Goal: Task Accomplishment & Management: Manage account settings

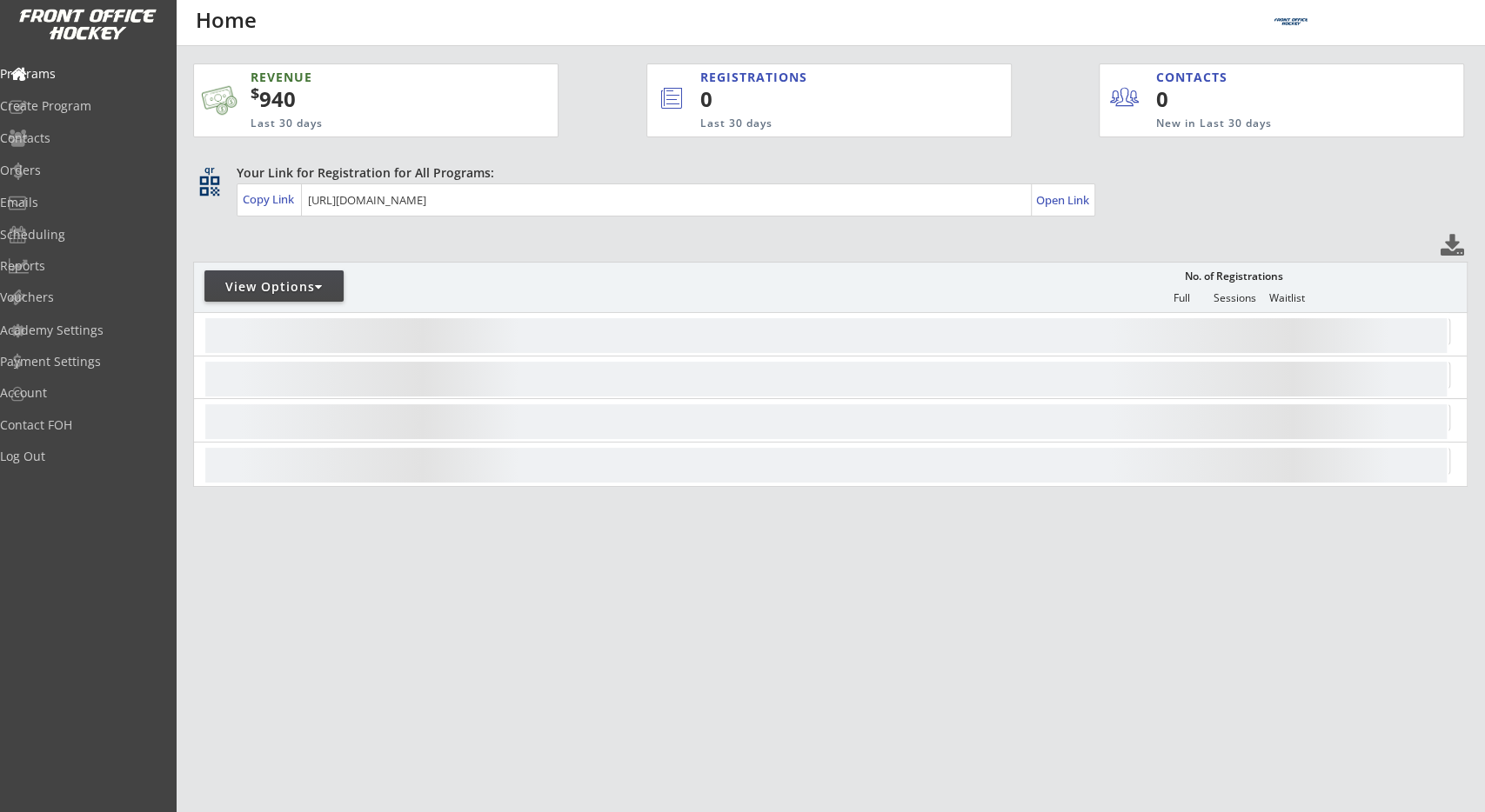
click at [836, 274] on div "View Options No. of Registrations Full Sessions Waitlist" at bounding box center [831, 287] width 1275 height 51
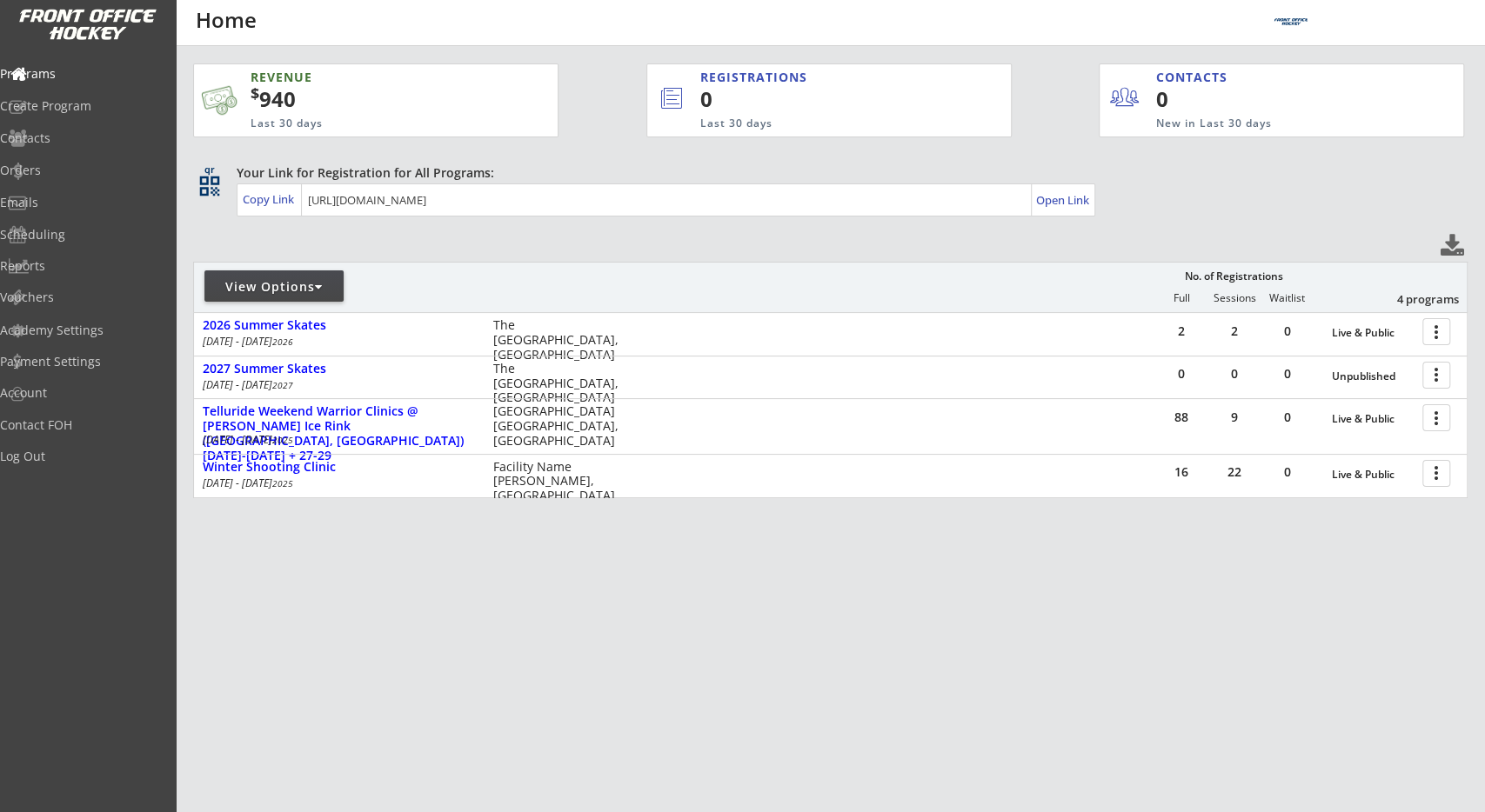
click at [190, 396] on div "REVENUE $ 940 Last 30 days REGISTRATIONS 0 Last 30 days CONTACTS 0 New in Last …" at bounding box center [831, 366] width 1310 height 641
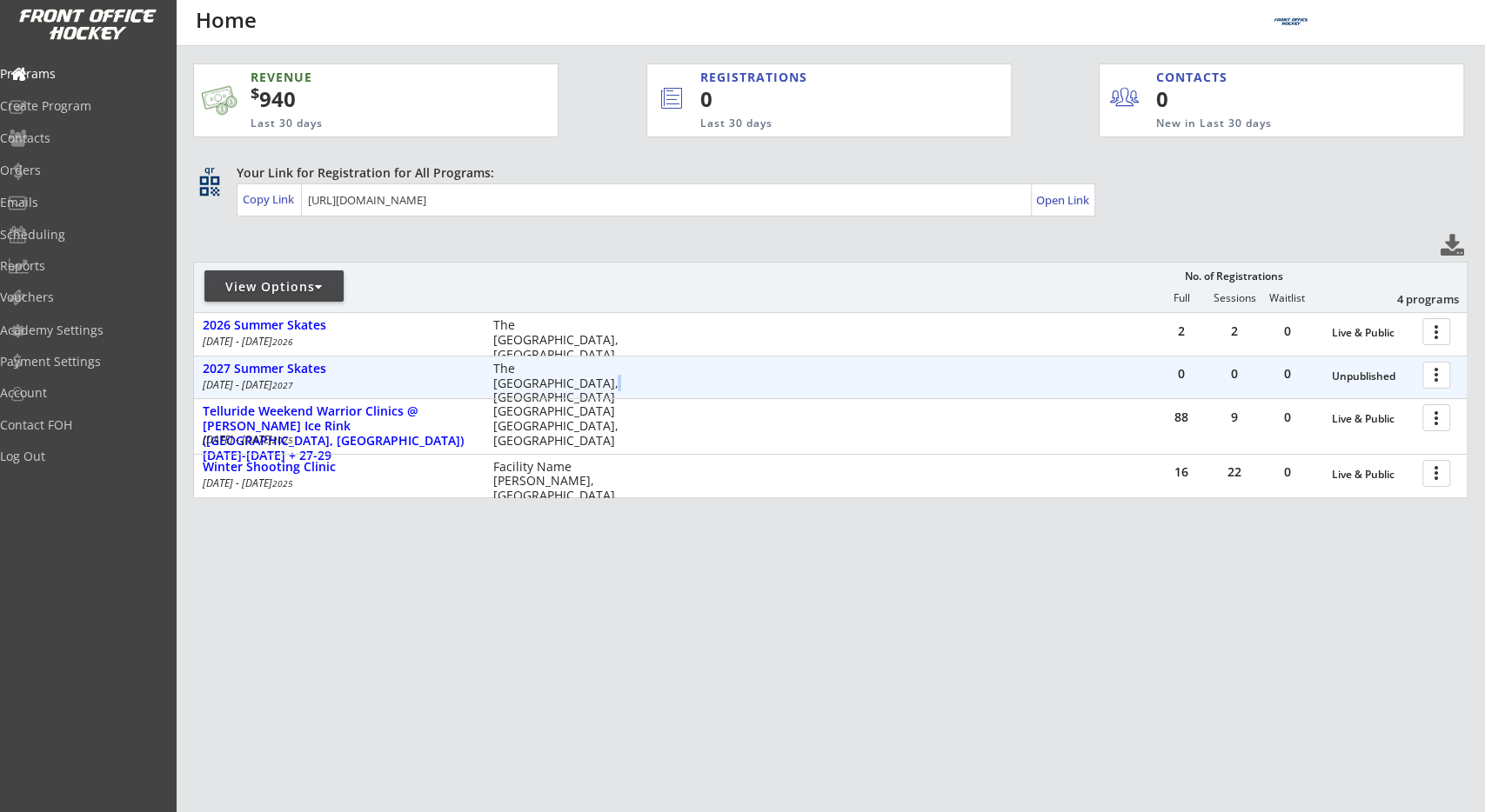
click at [535, 375] on div "The Local Arena Toronto, ON" at bounding box center [561, 383] width 136 height 43
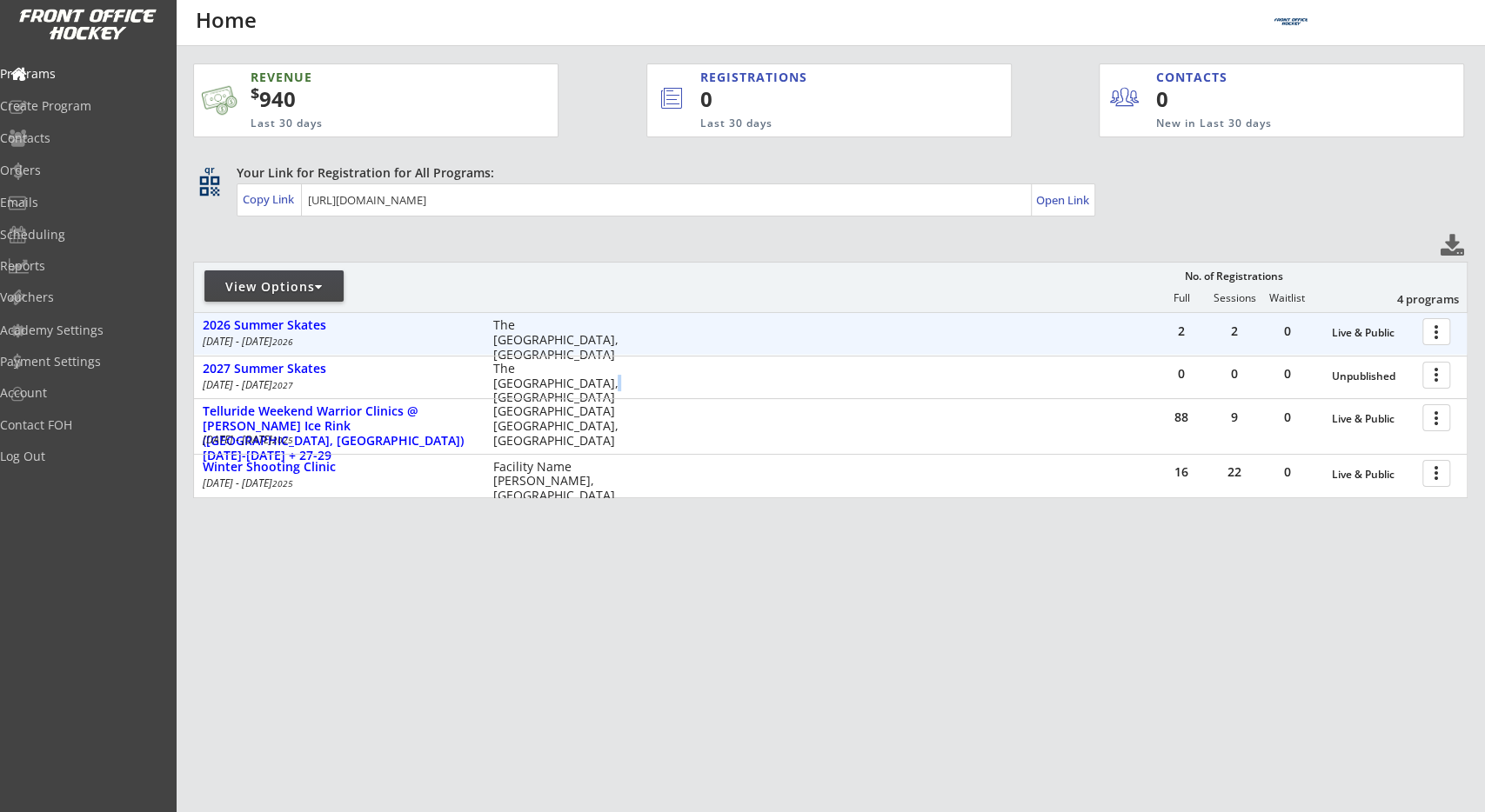
click at [537, 331] on div "The Local Arena Toronto, ON" at bounding box center [561, 340] width 136 height 43
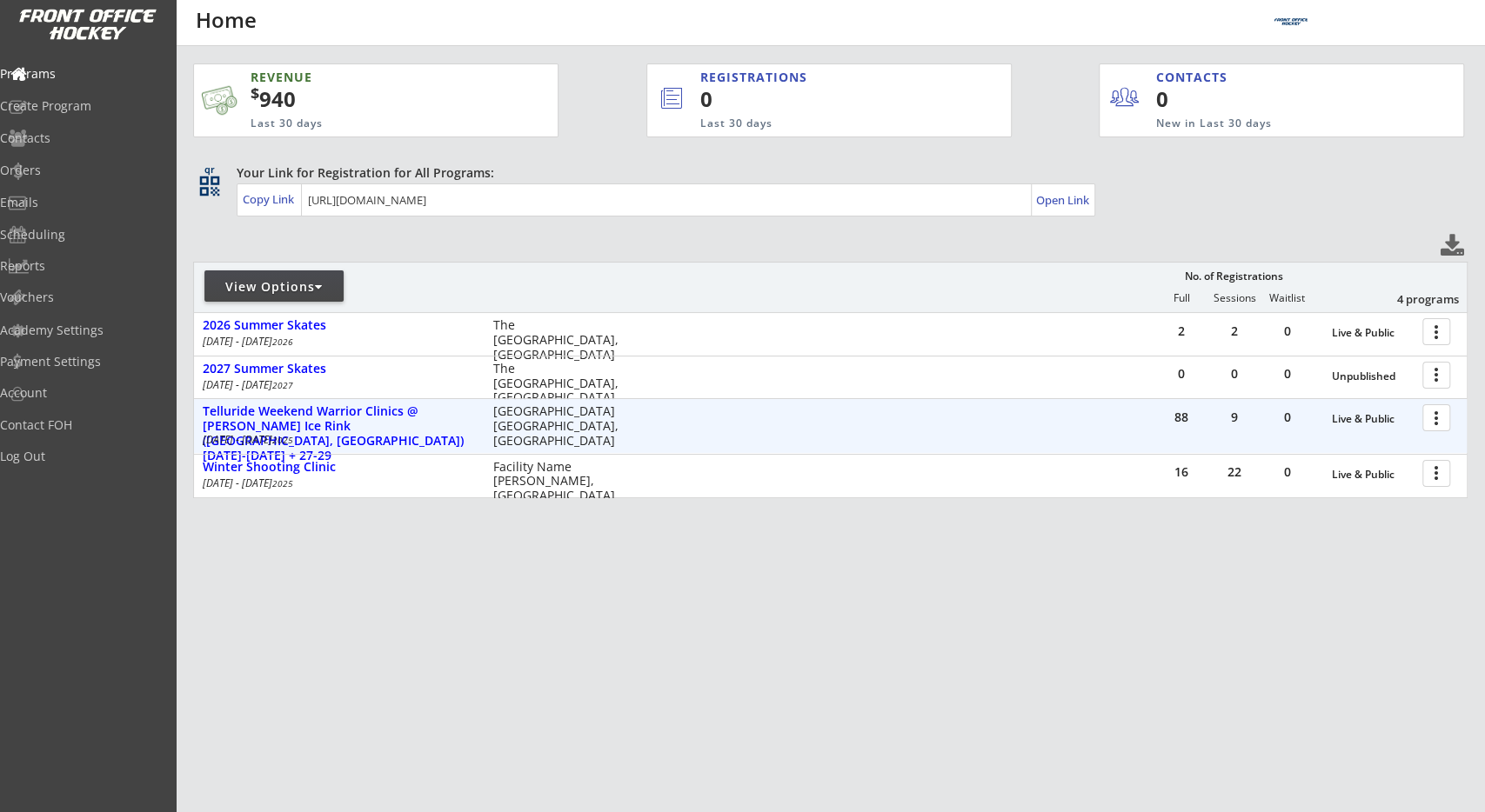
click at [530, 420] on div "PPG Arena Pittsburgh, PA" at bounding box center [561, 426] width 136 height 43
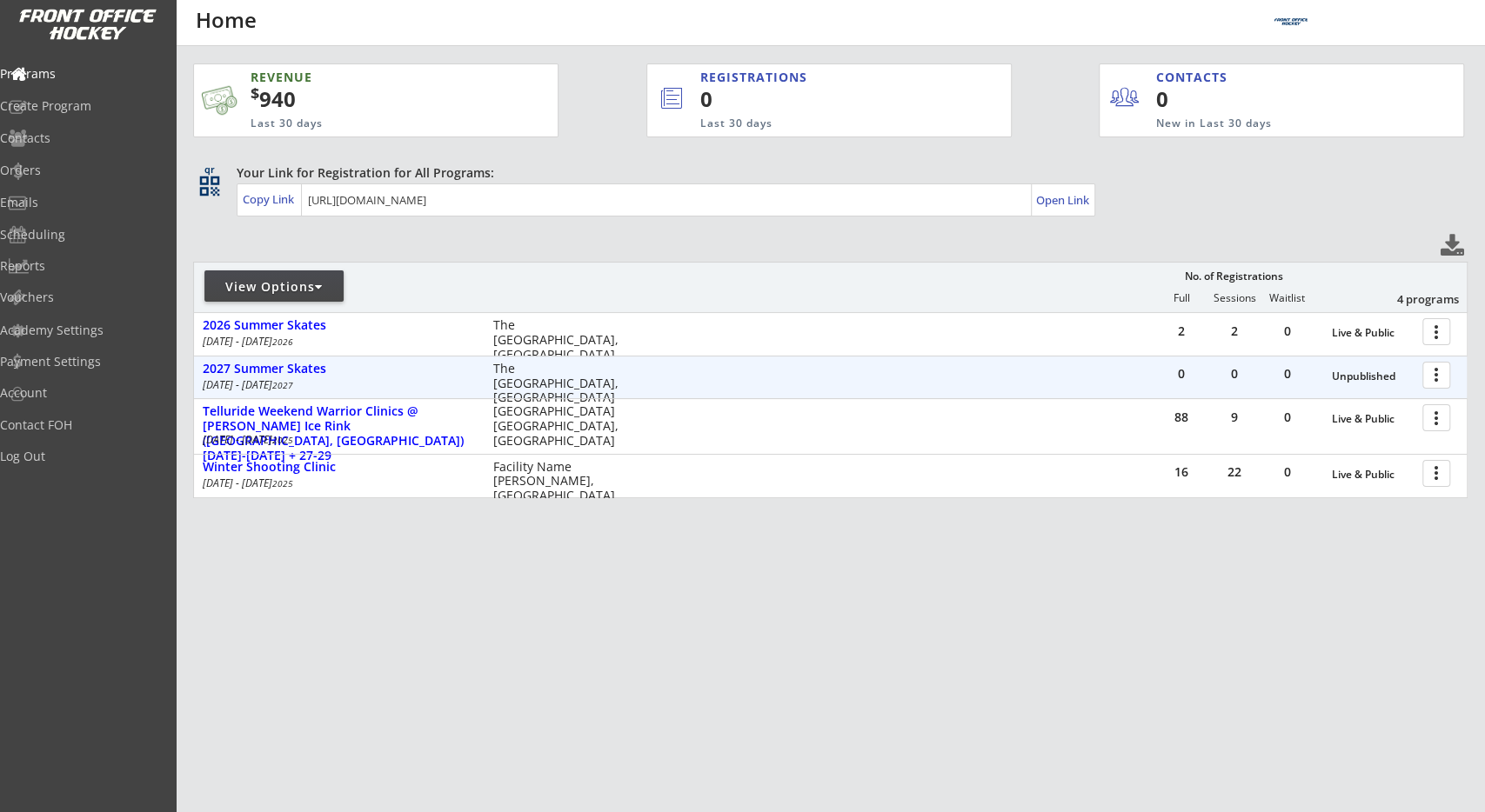
click at [551, 388] on div "The Local Arena Toronto, ON" at bounding box center [561, 383] width 136 height 43
click at [568, 377] on div "The Local Arena Toronto, ON" at bounding box center [561, 383] width 136 height 43
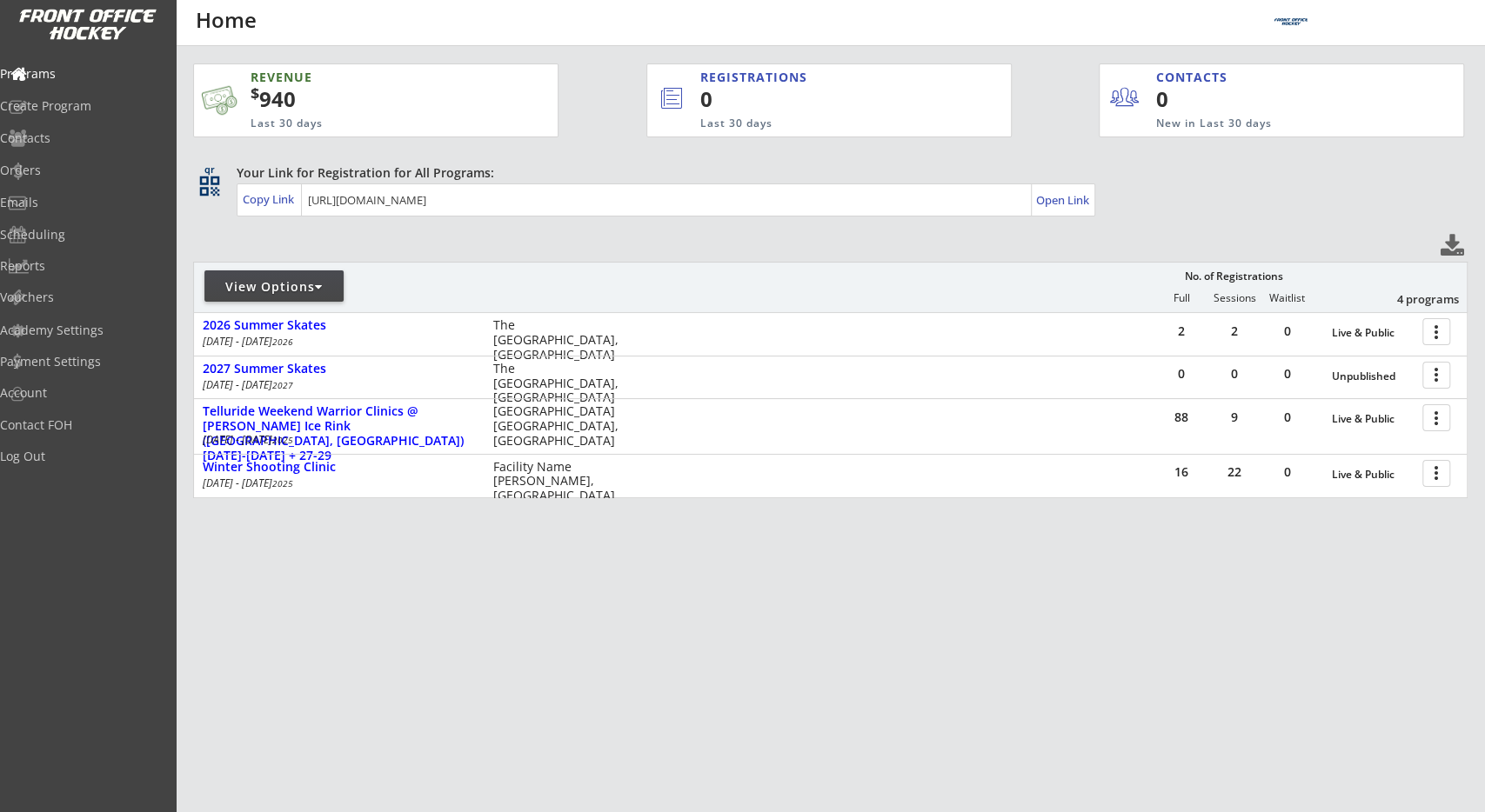
click at [760, 282] on div "View Options No. of Registrations Full Sessions Waitlist 4 programs" at bounding box center [831, 287] width 1275 height 51
click at [998, 293] on div "View Options No. of Registrations Full Sessions Waitlist 4 programs" at bounding box center [831, 287] width 1275 height 51
click at [338, 228] on div "REVENUE $ 940 Last 30 days REGISTRATIONS 0 Last 30 days CONTACTS 0 New in Last …" at bounding box center [831, 363] width 1275 height 634
click at [178, 284] on div "REVENUE $ 940 Last 30 days REGISTRATIONS 0 Last 30 days CONTACTS 0 New in Last …" at bounding box center [831, 366] width 1310 height 641
click at [189, 224] on div "REVENUE $ 940 Last 30 days REGISTRATIONS 0 Last 30 days CONTACTS 0 New in Last …" at bounding box center [831, 366] width 1310 height 641
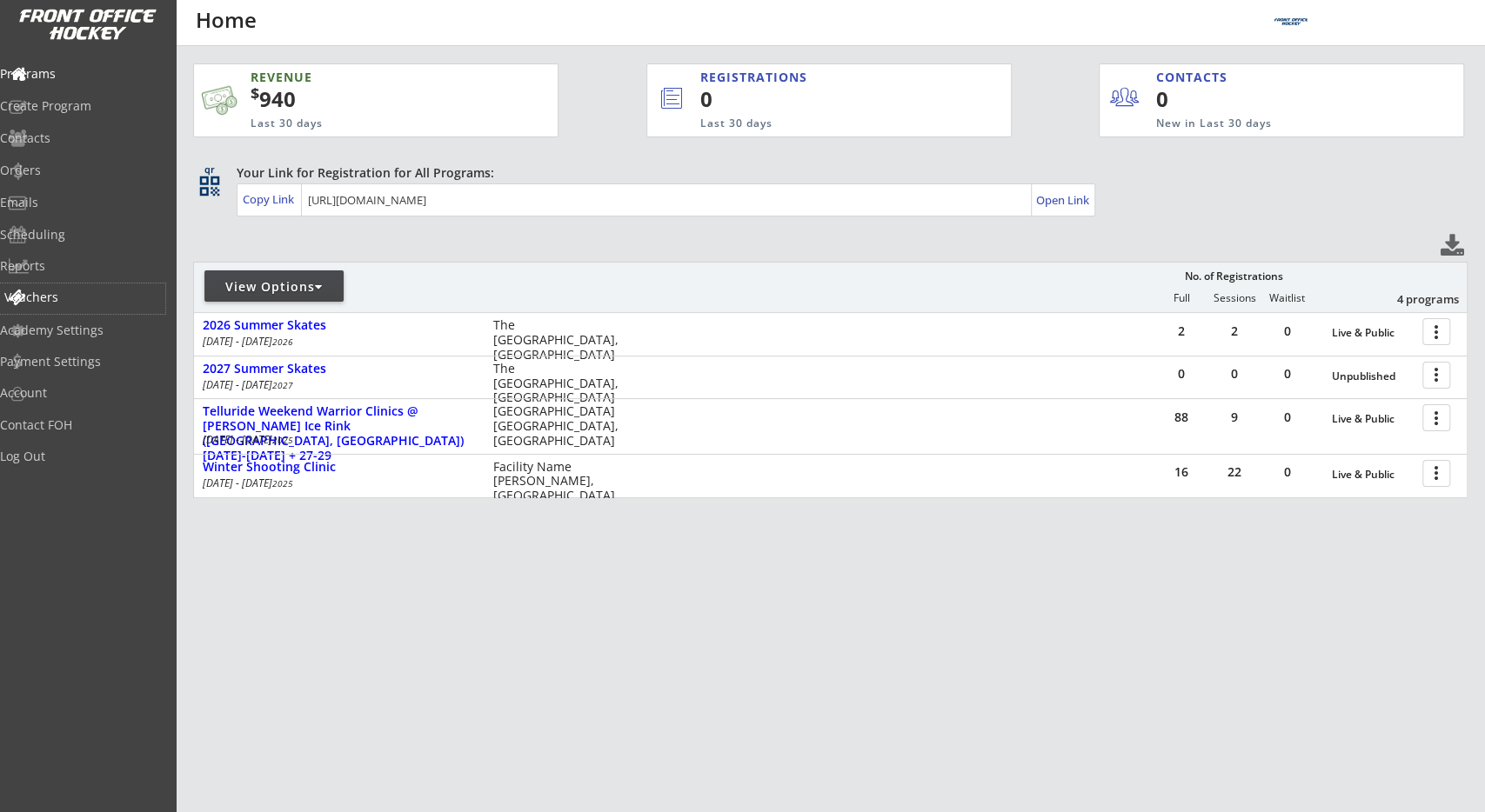
click at [79, 285] on div "Vouchers" at bounding box center [82, 299] width 165 height 31
select select ""Showing: Has Balance""
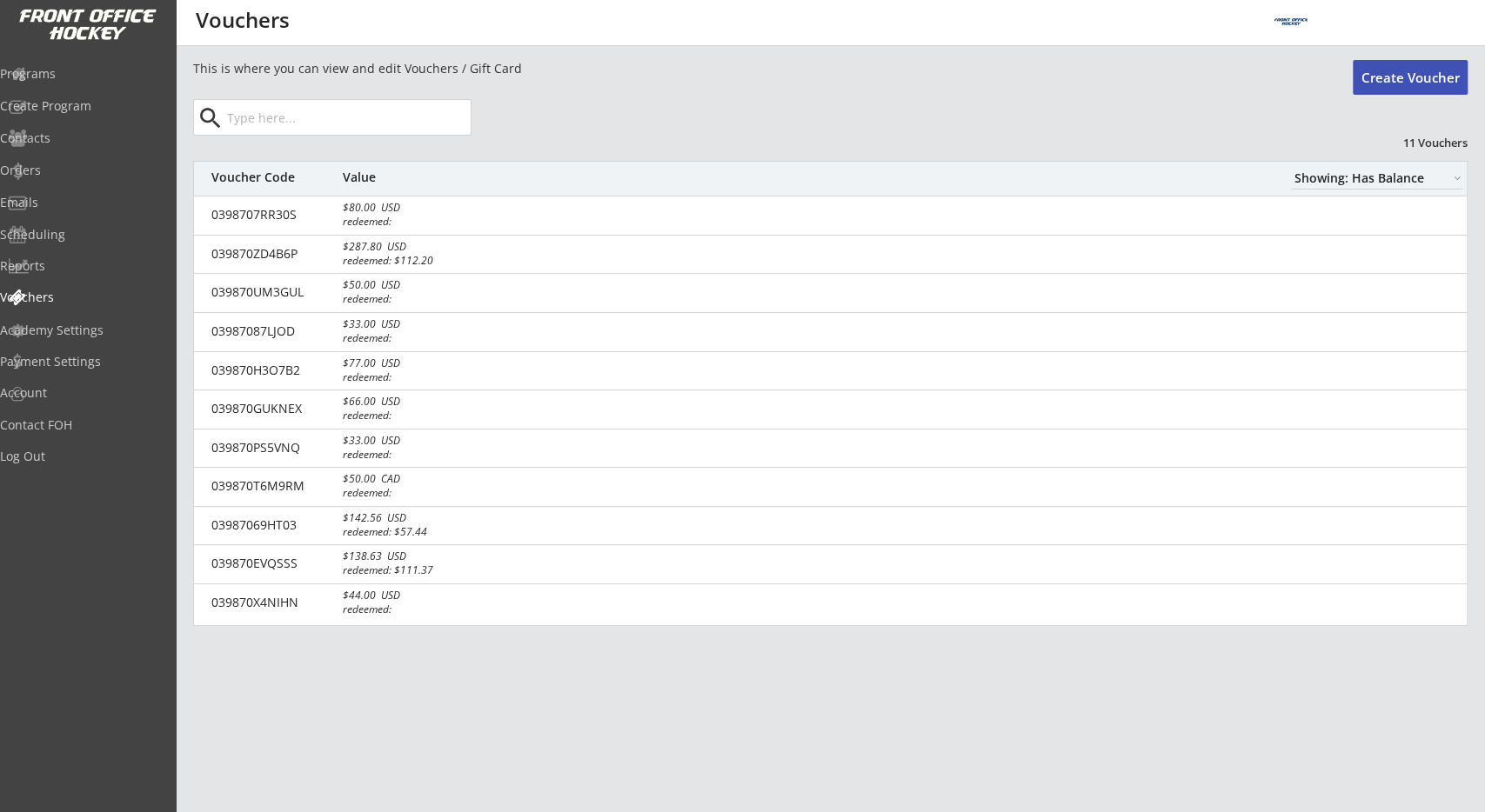
click at [1445, 88] on button "Create Voucher" at bounding box center [1410, 78] width 115 height 35
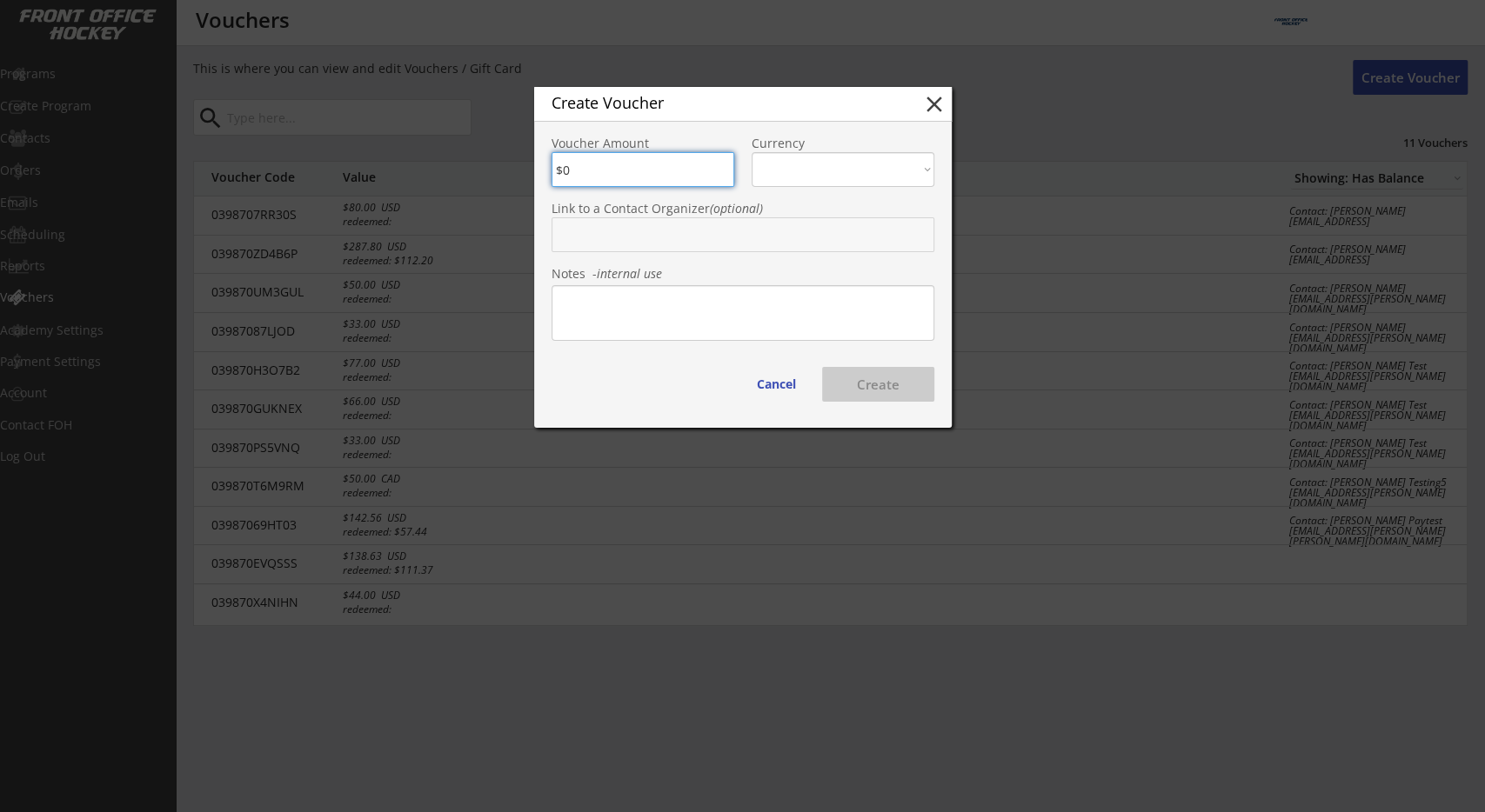
click at [671, 221] on input "text" at bounding box center [743, 235] width 383 height 35
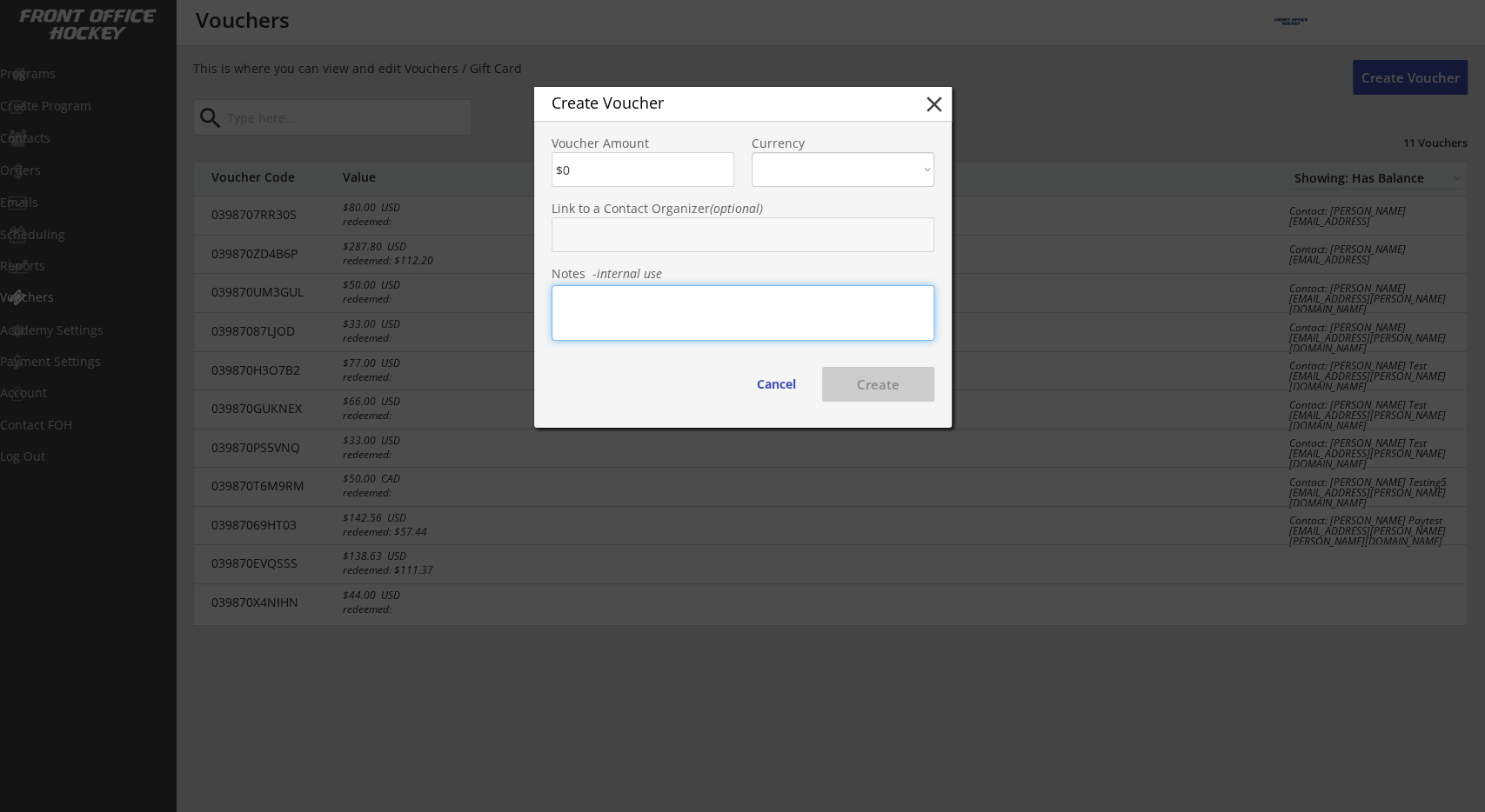
click at [646, 309] on textarea at bounding box center [743, 313] width 383 height 56
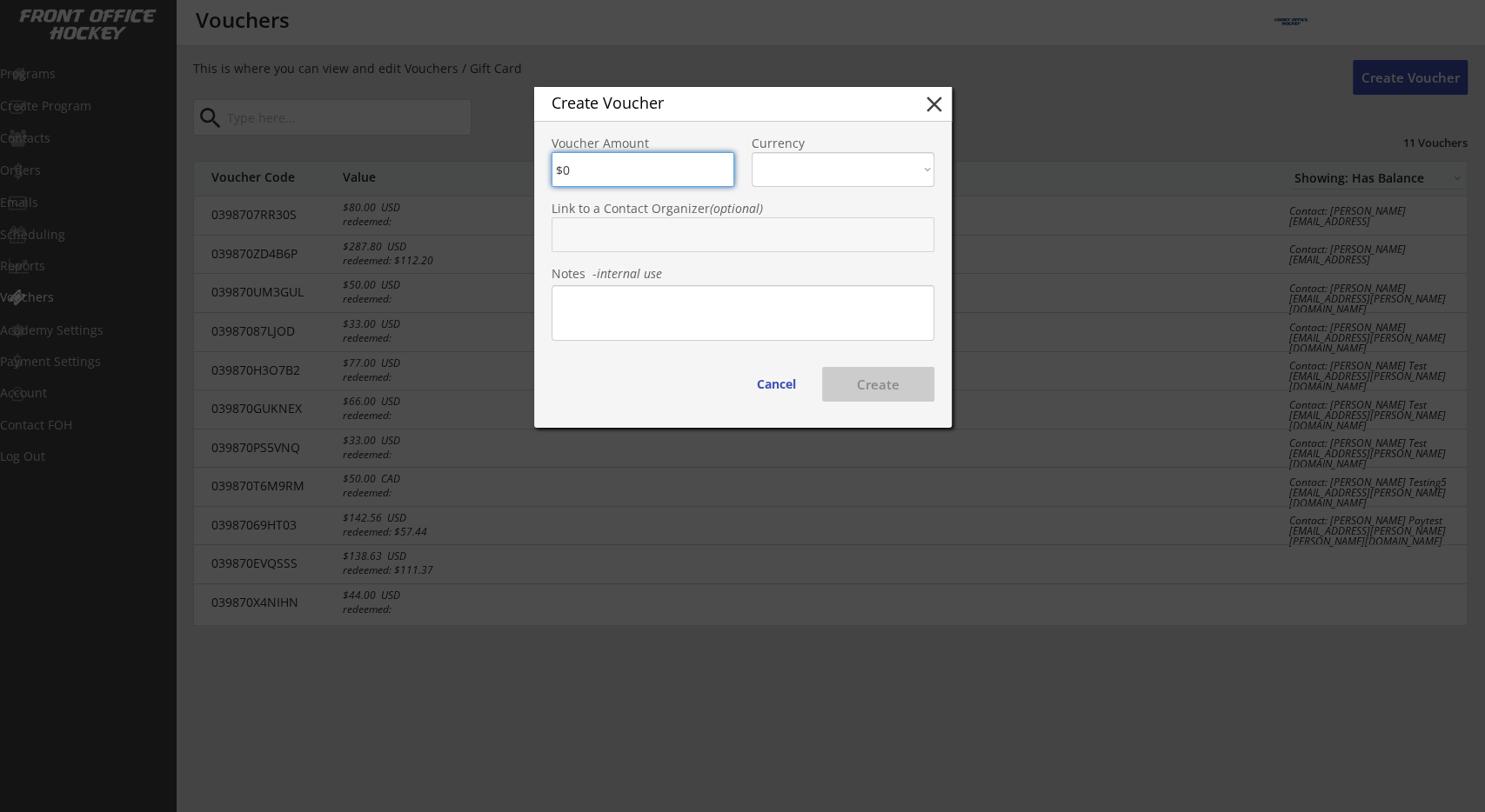
click at [652, 181] on input "input" at bounding box center [643, 170] width 182 height 35
type input "$50"
select select ""CAD""
click option "CAD" at bounding box center [0, 0] width 0 height 0
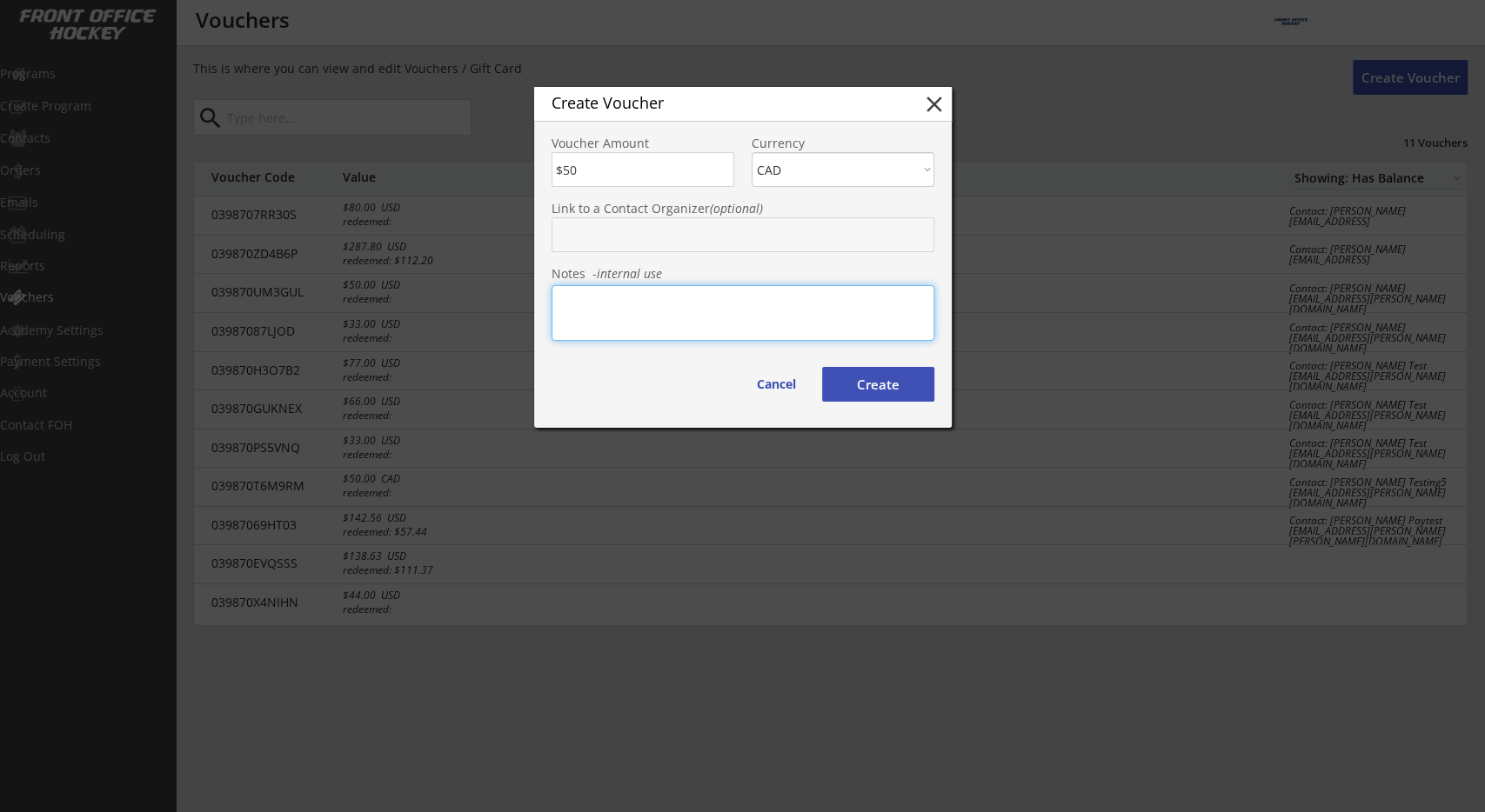
click at [760, 301] on textarea at bounding box center [743, 313] width 383 height 56
type textarea "This is for the failed order"
click at [905, 391] on button "Create" at bounding box center [878, 384] width 112 height 35
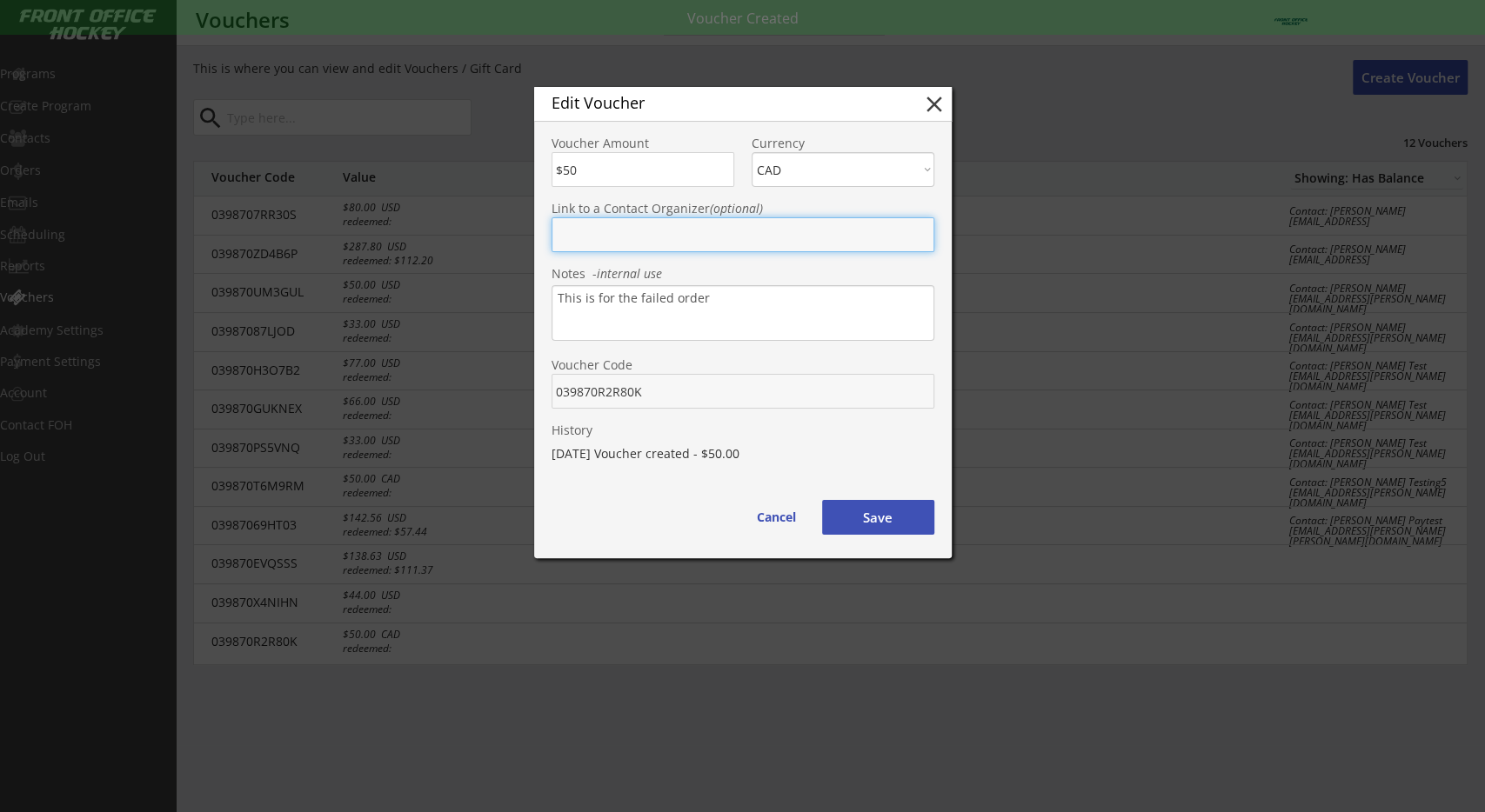
click at [701, 235] on input "text" at bounding box center [743, 235] width 383 height 35
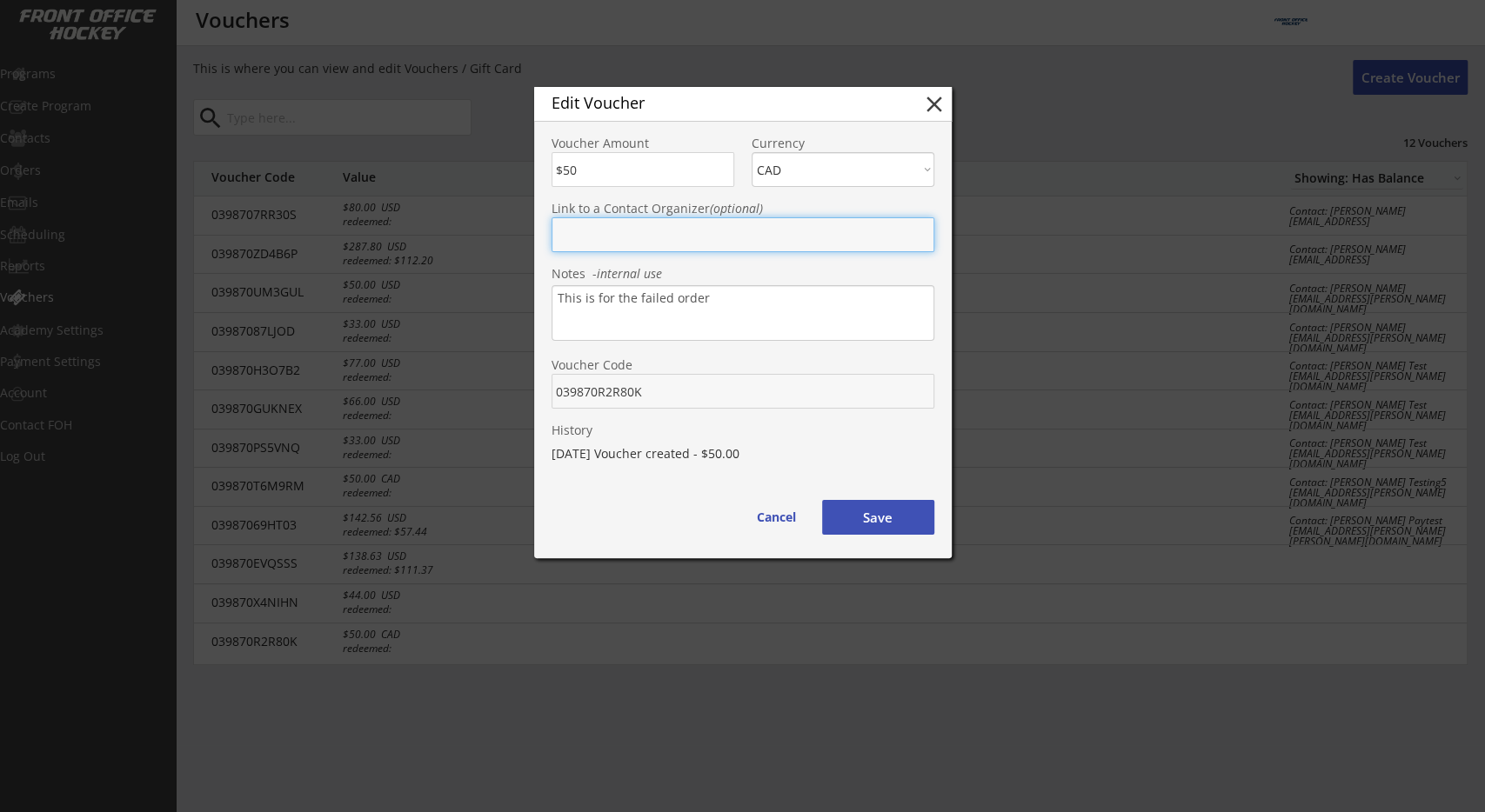
click at [702, 262] on div "Edit Voucher close Voucher Amount Currency CAD USD Link to a Contact Organizer …" at bounding box center [743, 322] width 418 height 471
click at [873, 512] on button "Save" at bounding box center [878, 517] width 112 height 35
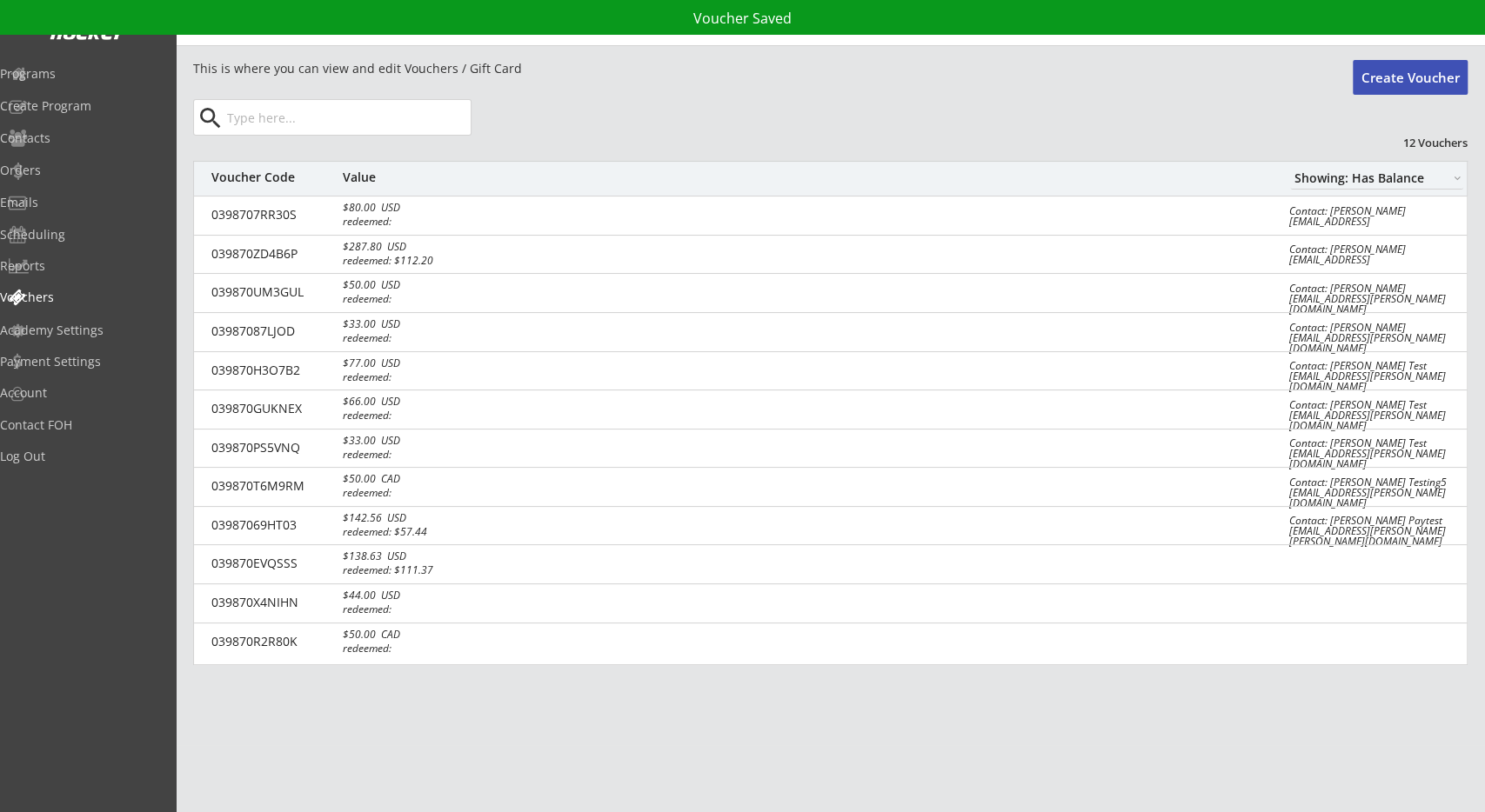
click at [664, 144] on div "This is where you can view and edit Vouchers / Gift Card Create Voucher search …" at bounding box center [831, 369] width 1275 height 617
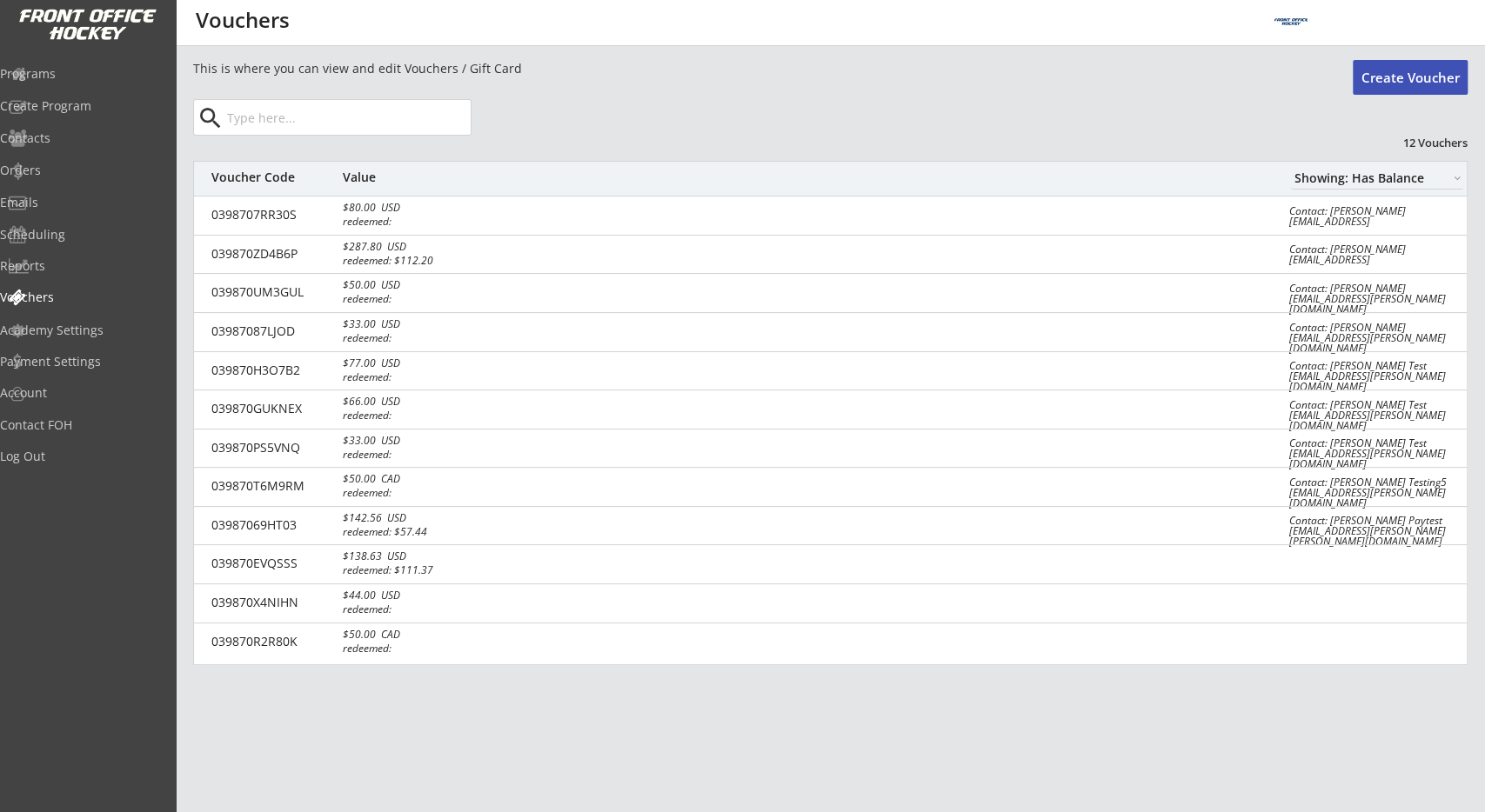
click at [511, 653] on div "039870R2R80K $50.00 CAD redeemed:" at bounding box center [831, 642] width 1273 height 39
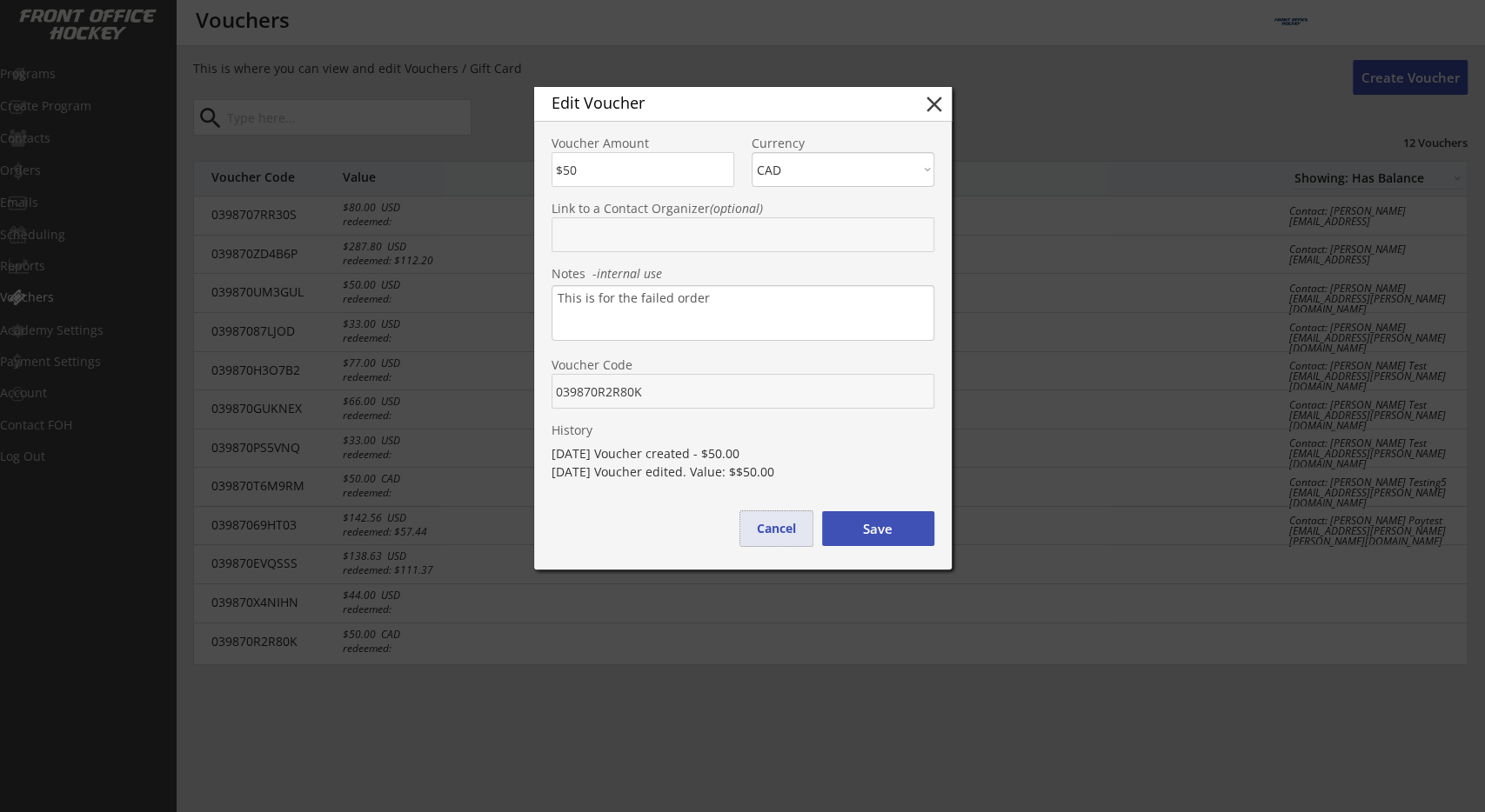
click at [766, 532] on button "Cancel" at bounding box center [776, 529] width 72 height 35
type input "$0"
select select ""PLACEHOLDER_1427118222253""
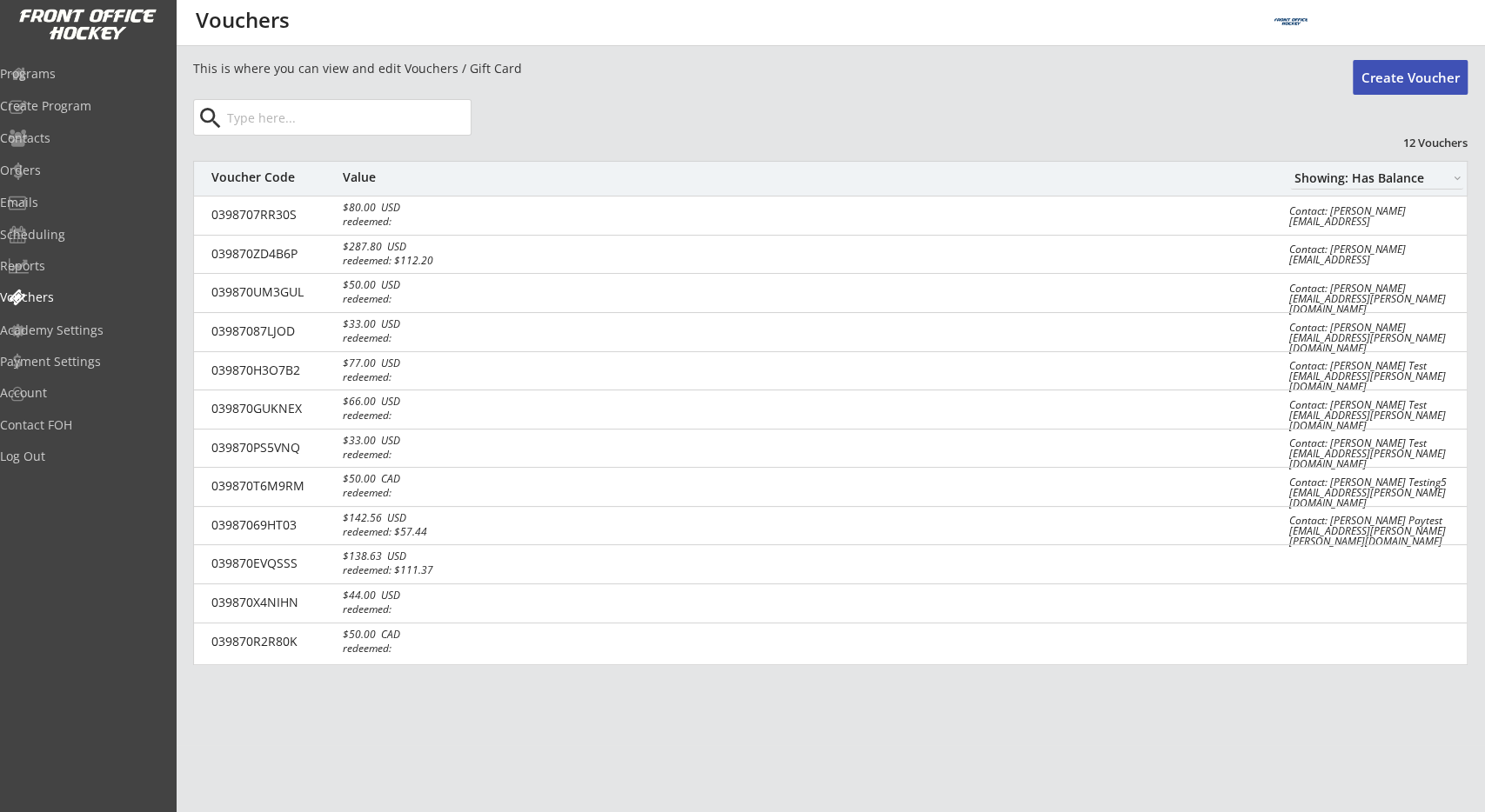
click at [766, 142] on div "This is where you can view and edit Vouchers / Gift Card Create Voucher search …" at bounding box center [831, 369] width 1275 height 617
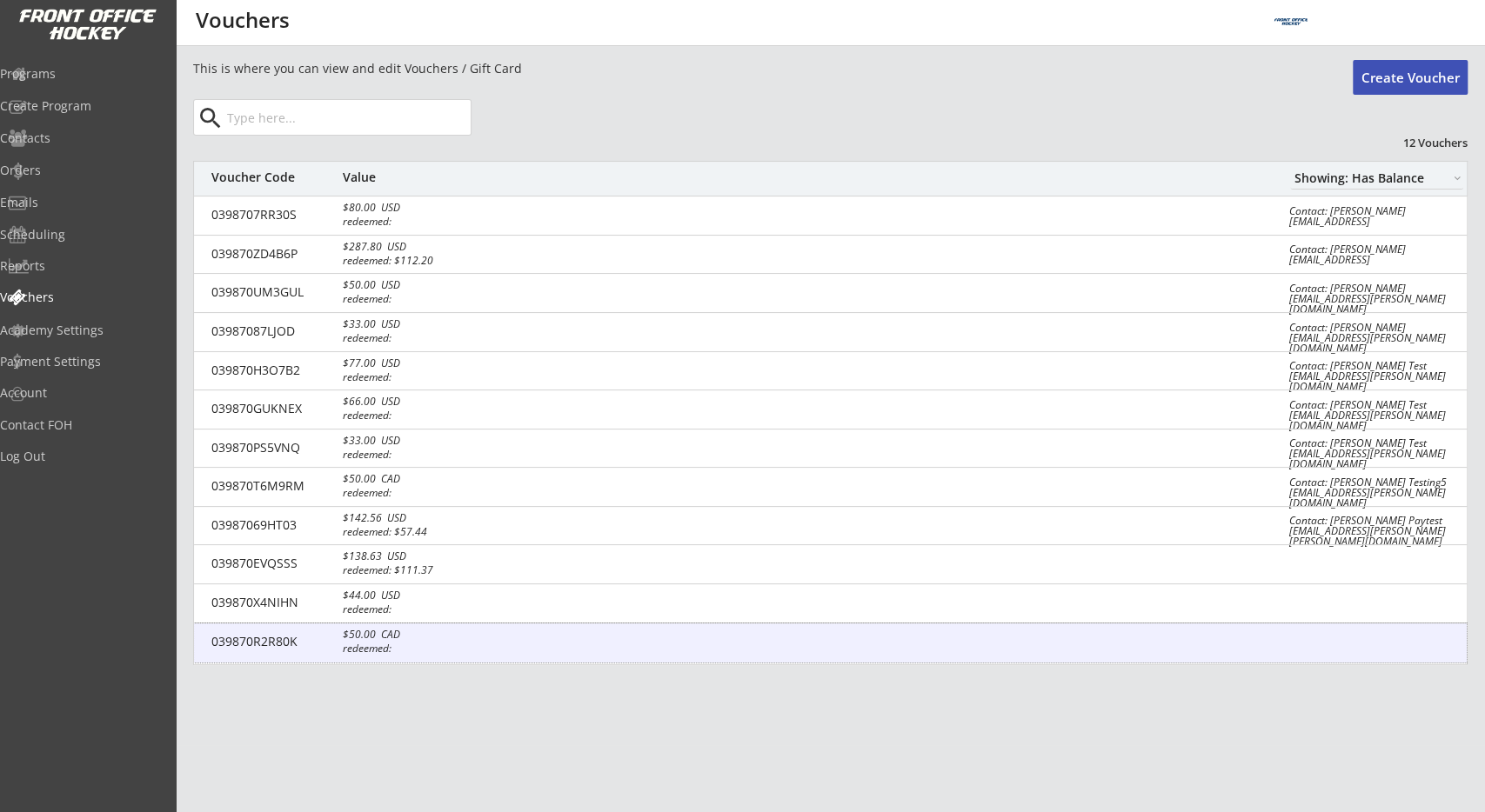
click at [392, 650] on div "redeemed:" at bounding box center [401, 649] width 116 height 11
type input "$50"
select select ""CAD""
type textarea "This is for the failed order"
type input "039870R2R80K"
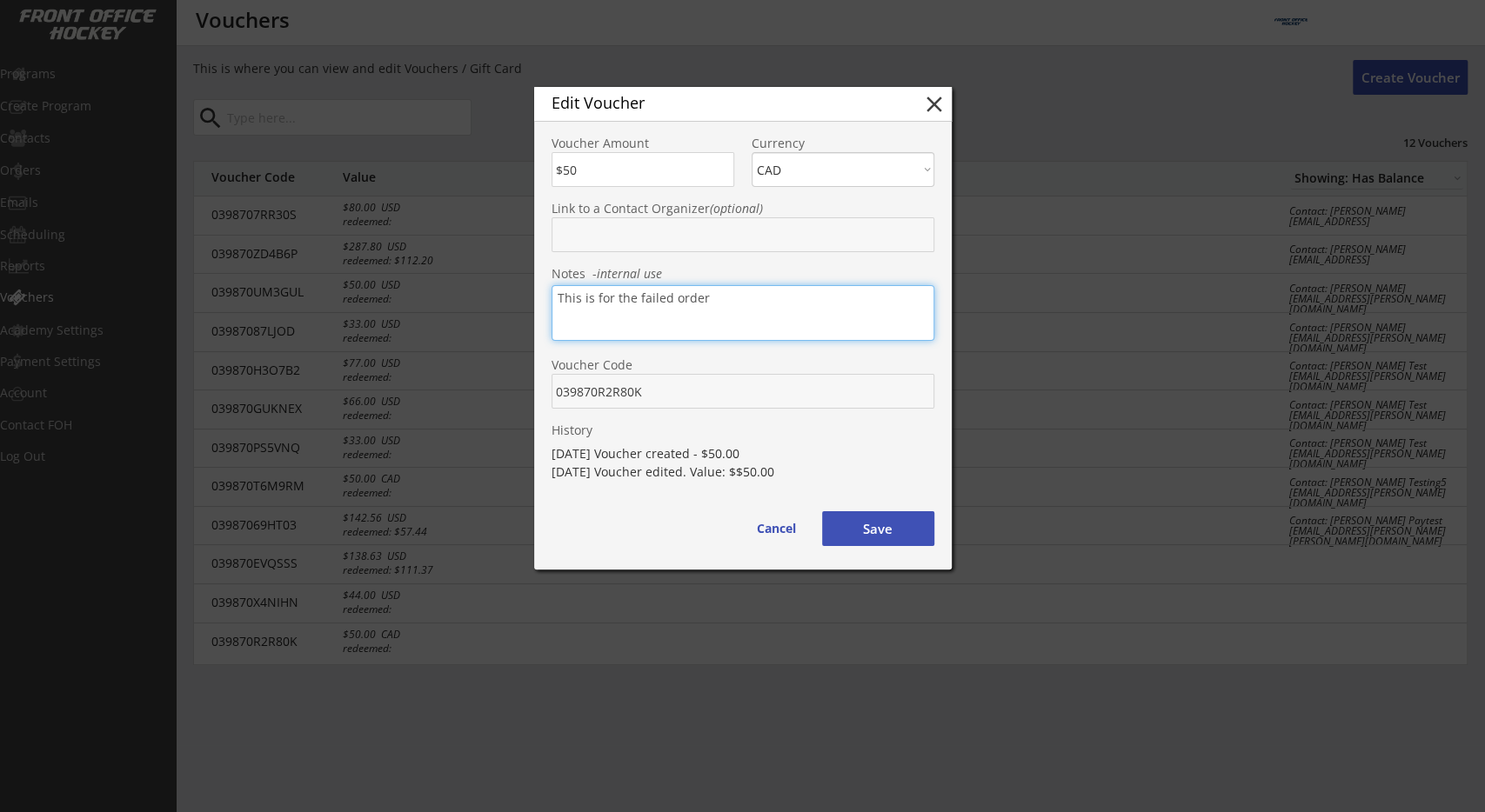
click at [719, 314] on textarea "This is for the failed order" at bounding box center [743, 313] width 383 height 56
type textarea "This is for the failed orders"
click at [887, 540] on button "Save" at bounding box center [878, 529] width 112 height 35
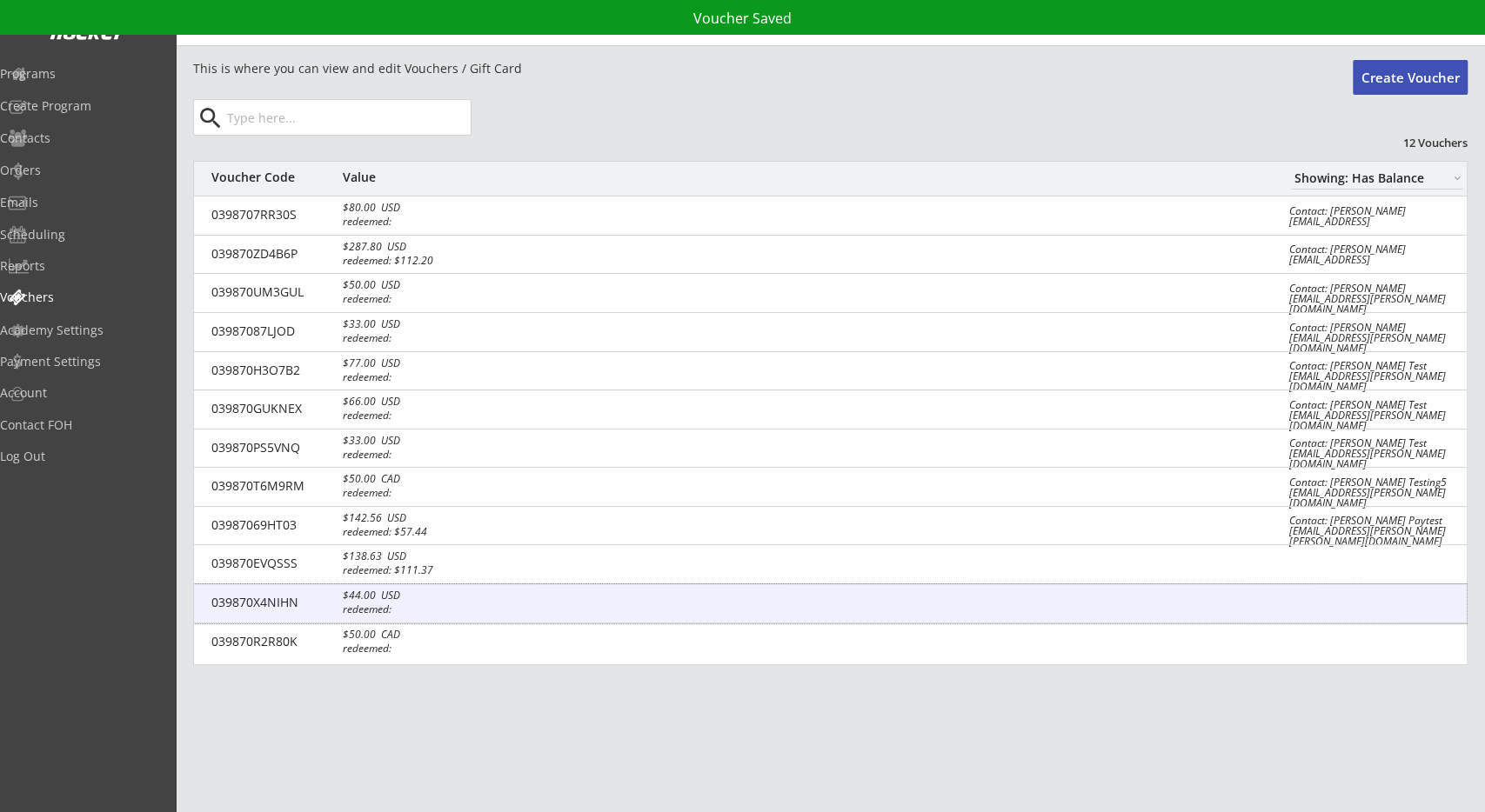
click at [495, 600] on div "039870X4NIHN $44.00 USD redeemed:" at bounding box center [831, 604] width 1273 height 39
type input "$44"
select select ""USD""
type input "039870X4NIHN"
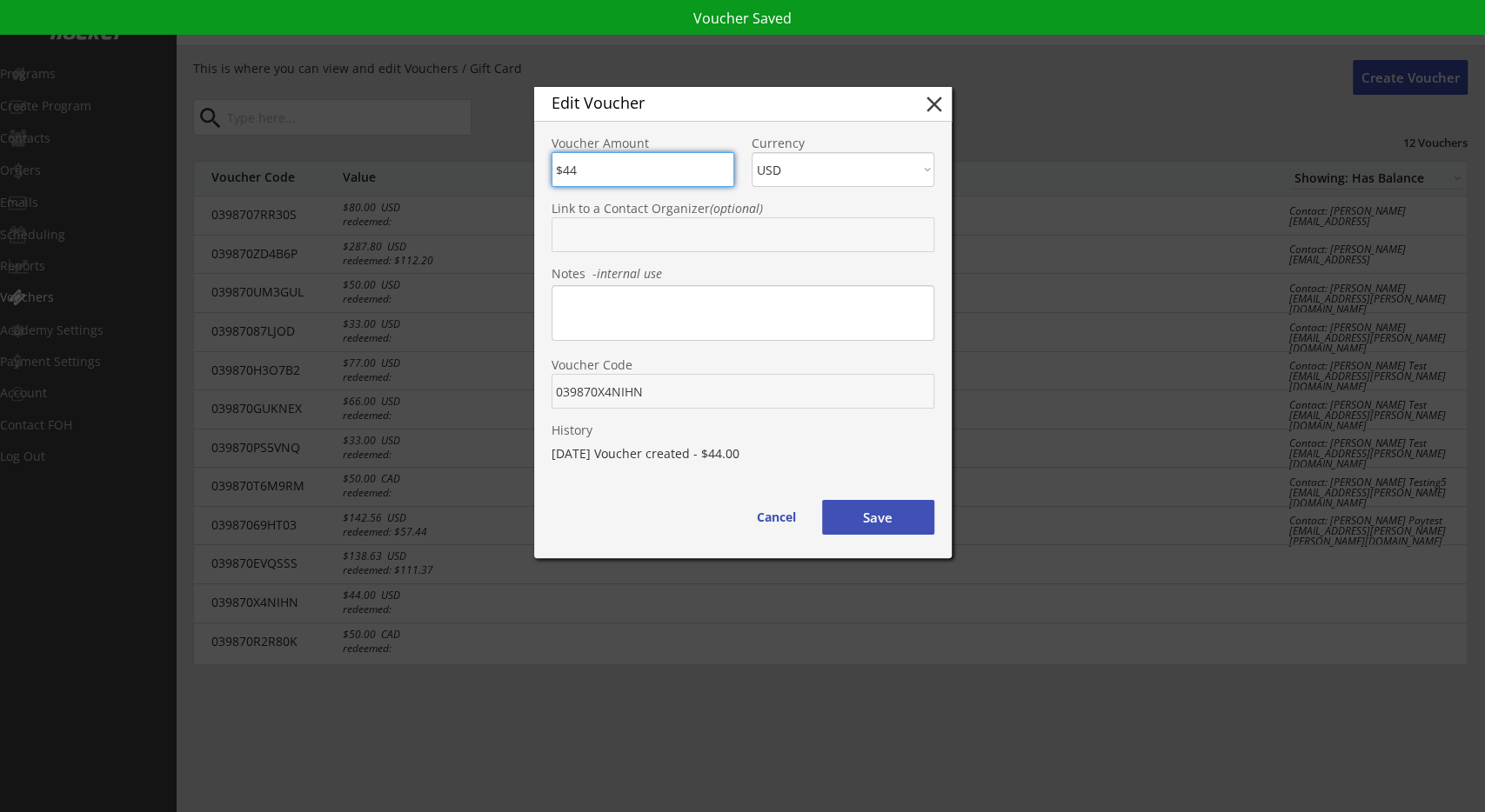
click at [770, 517] on button "Cancel" at bounding box center [776, 517] width 72 height 35
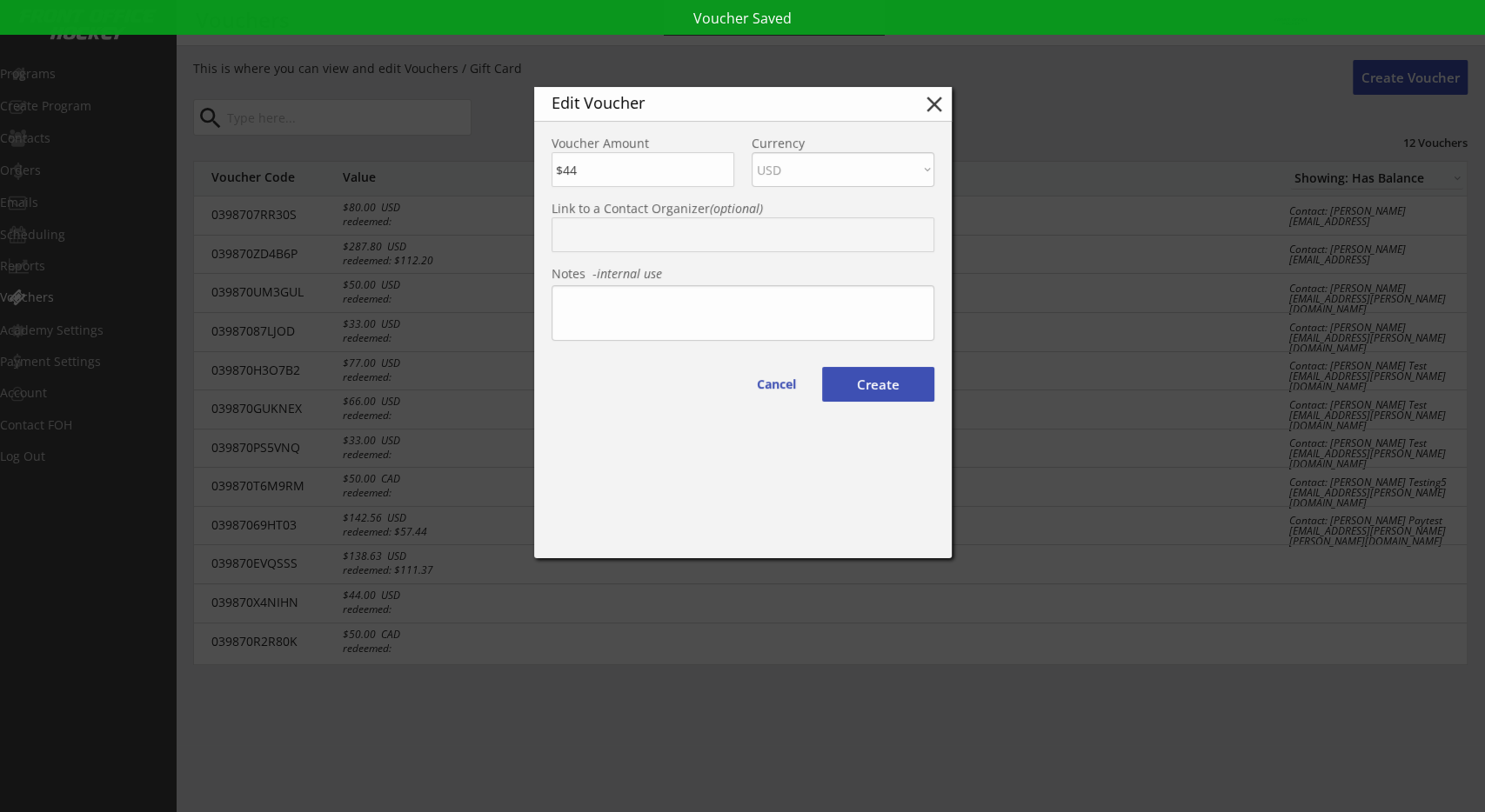
type input "$0"
select select ""PLACEHOLDER_1427118222253""
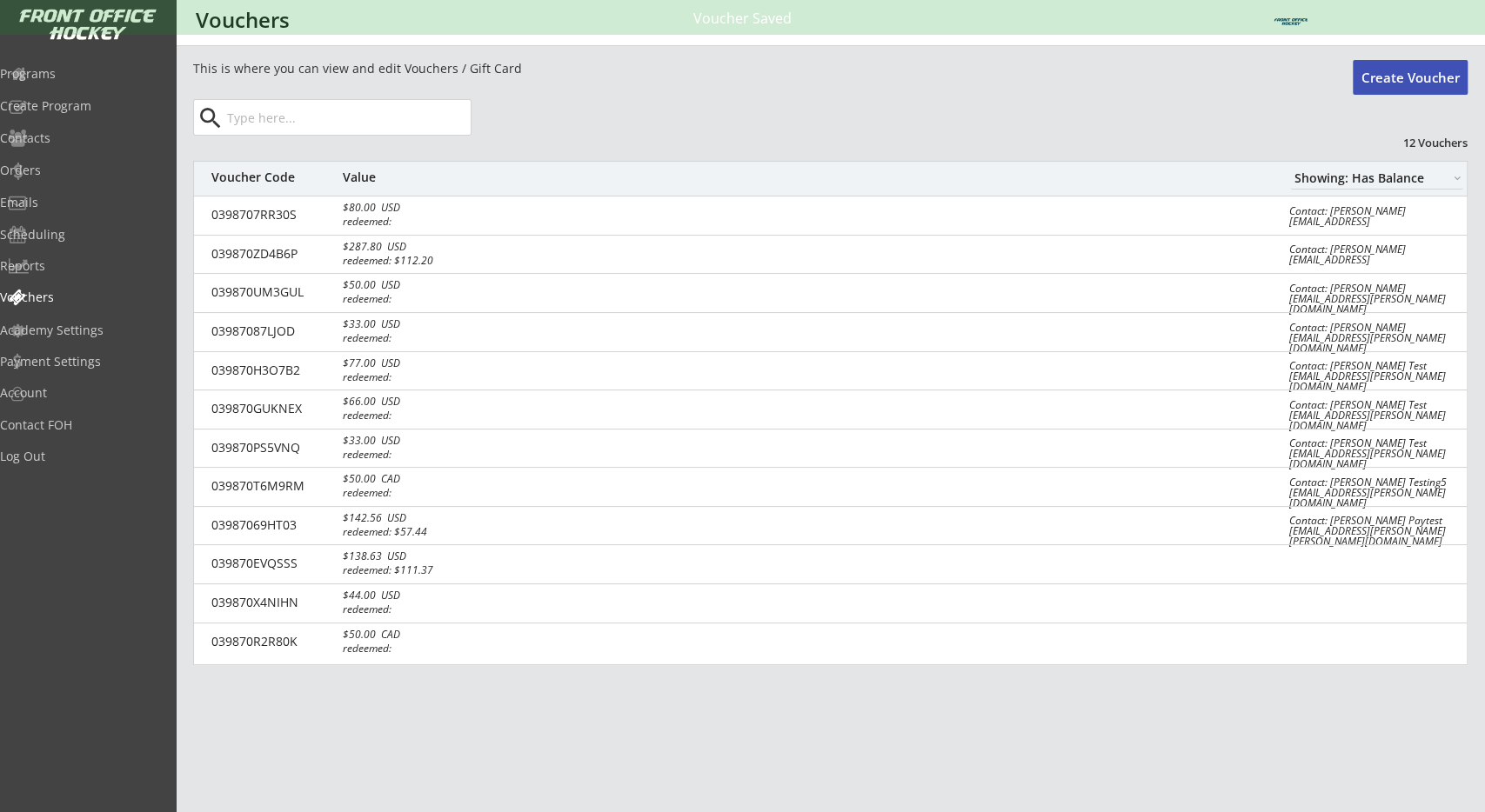
click at [669, 634] on div "039870R2R80K $50.00 CAD redeemed:" at bounding box center [831, 642] width 1273 height 39
type input "$50"
select select ""CAD""
type textarea "This is for the failed orders"
type input "039870R2R80K"
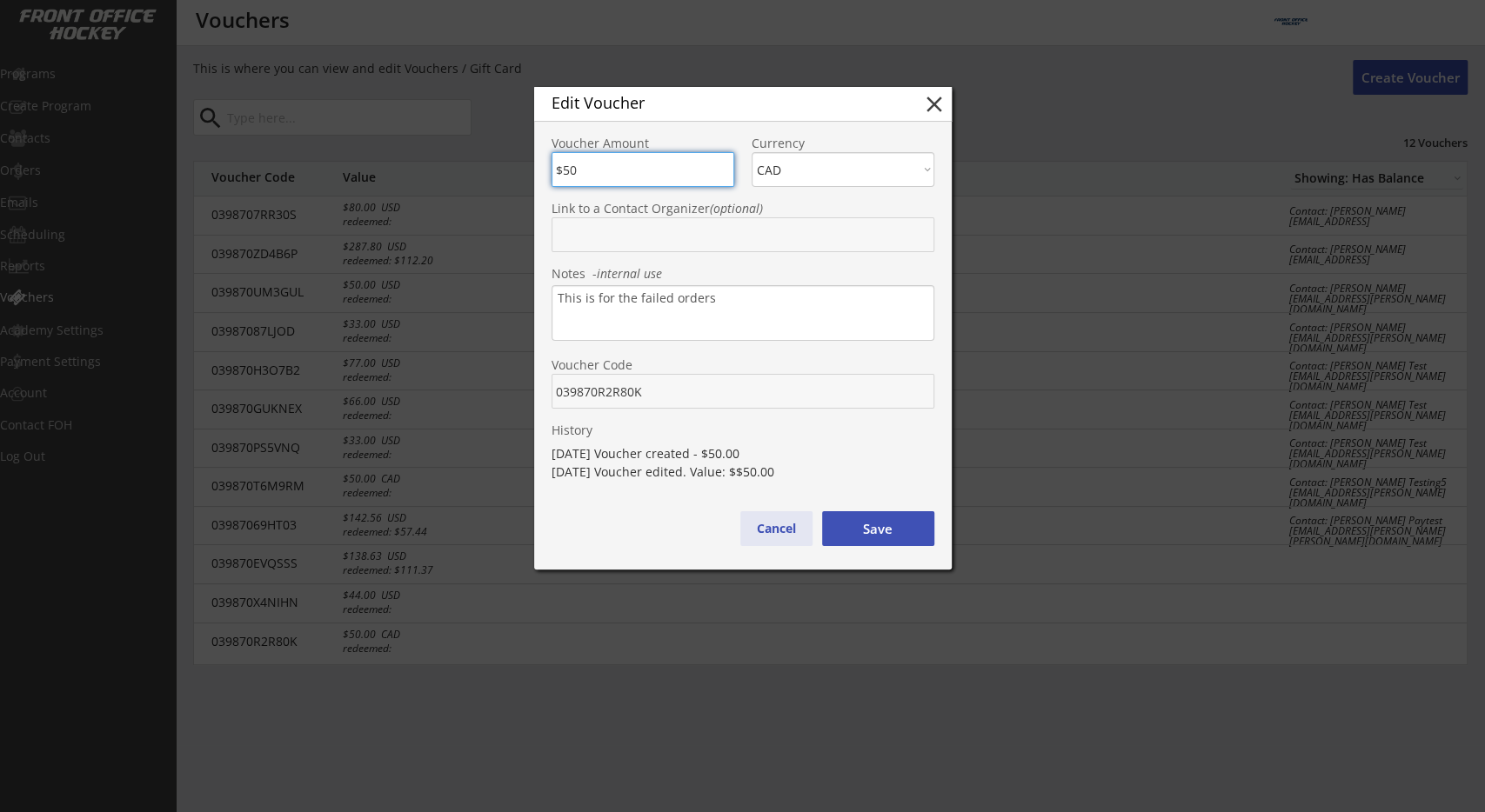
click at [775, 531] on button "Cancel" at bounding box center [776, 529] width 72 height 35
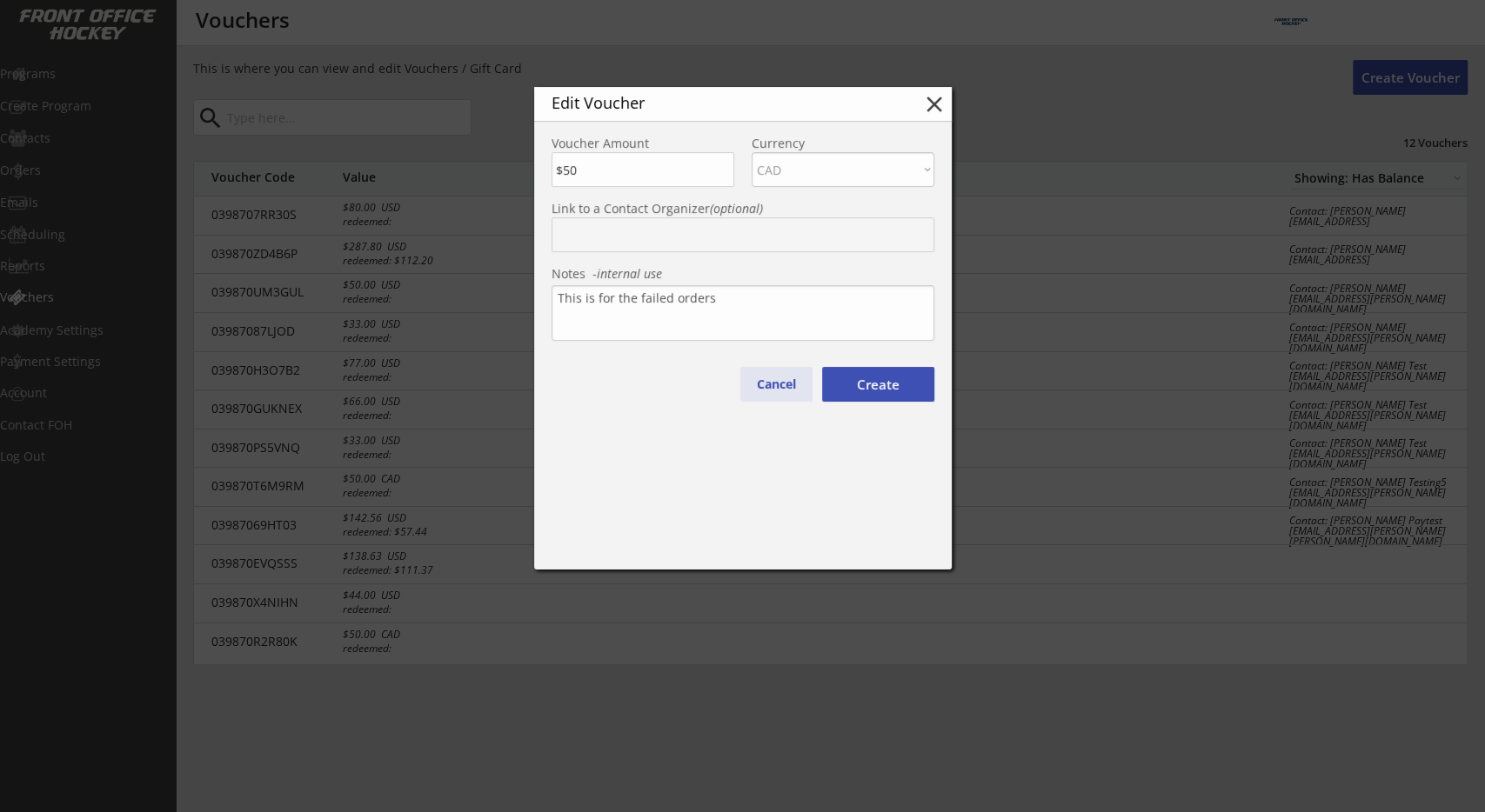
type input "$0"
select select ""PLACEHOLDER_1427118222253""
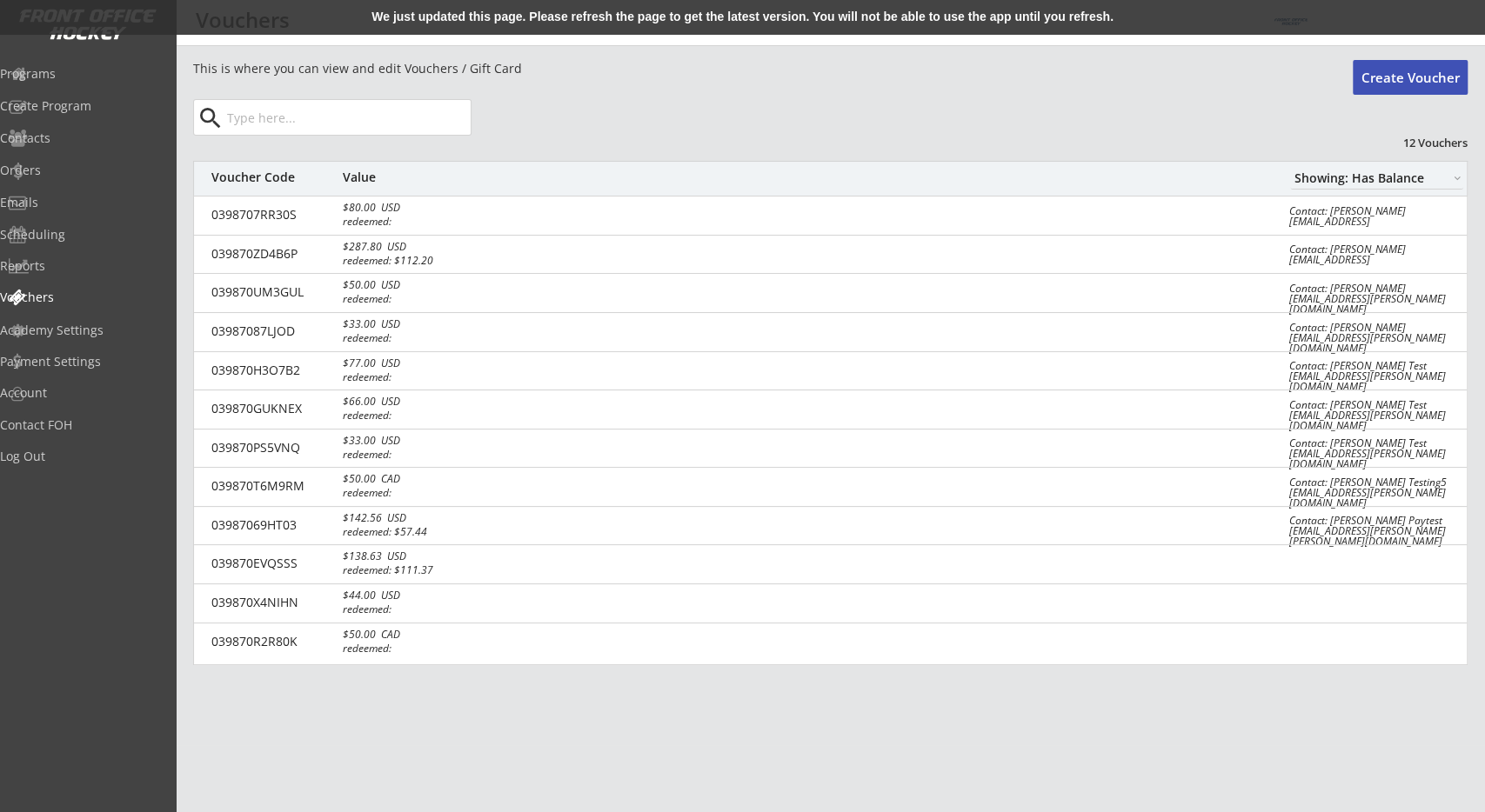
click at [673, 6] on div "We just updated this page. Please refresh the page to get the latest version. Y…" at bounding box center [742, 17] width 1485 height 35
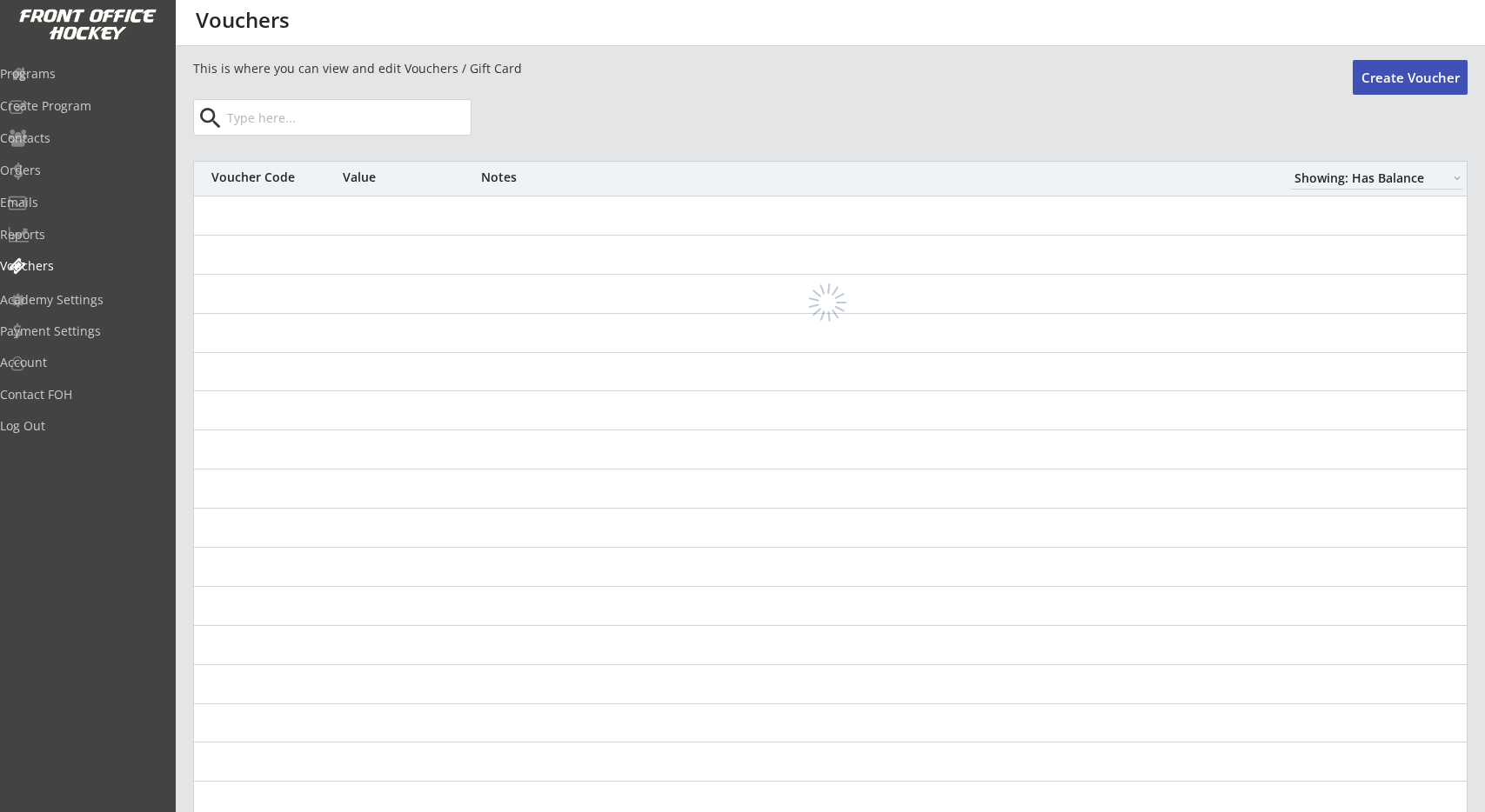
select select ""Showing: Has Balance""
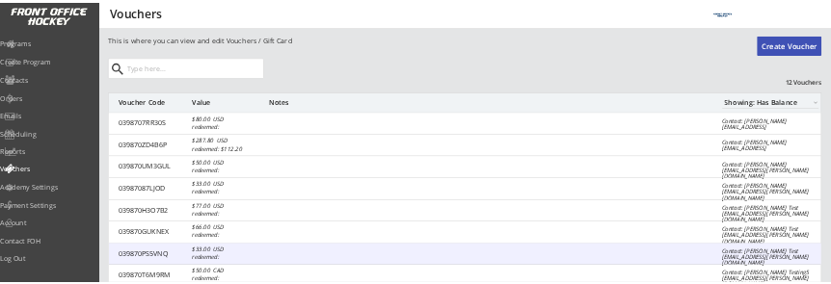
scroll to position [200, 0]
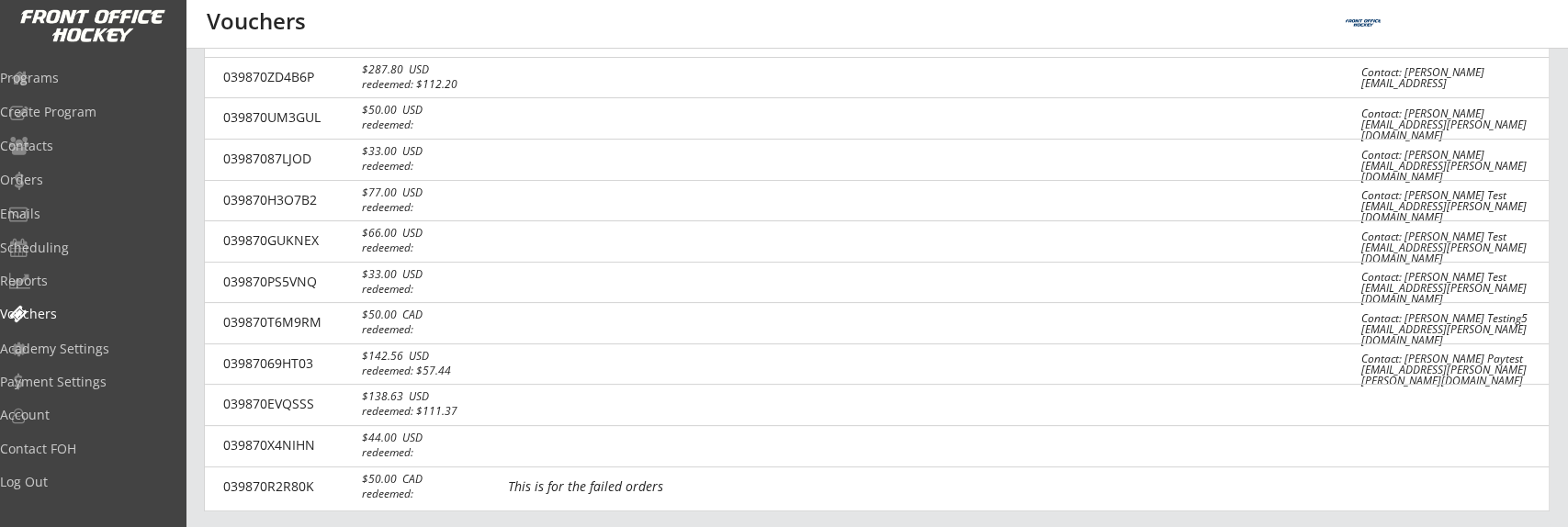
select select ""Showing: Has Balance""
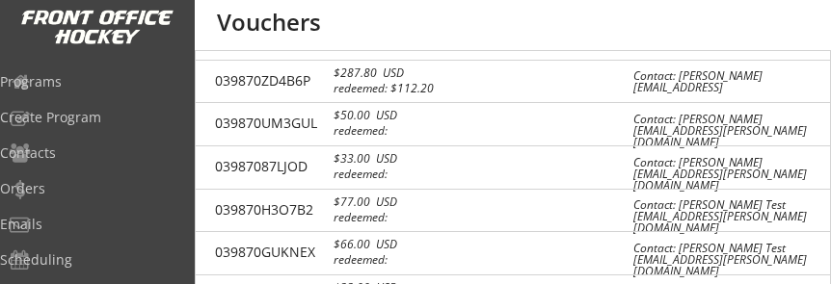
select select ""Showing: Has Balance""
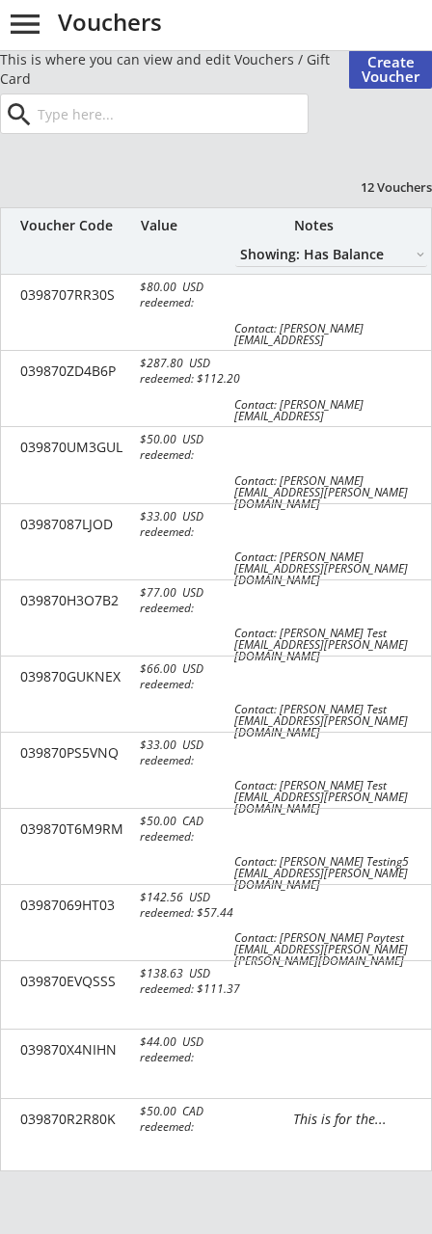
scroll to position [0, 0]
